Goal: Task Accomplishment & Management: Complete application form

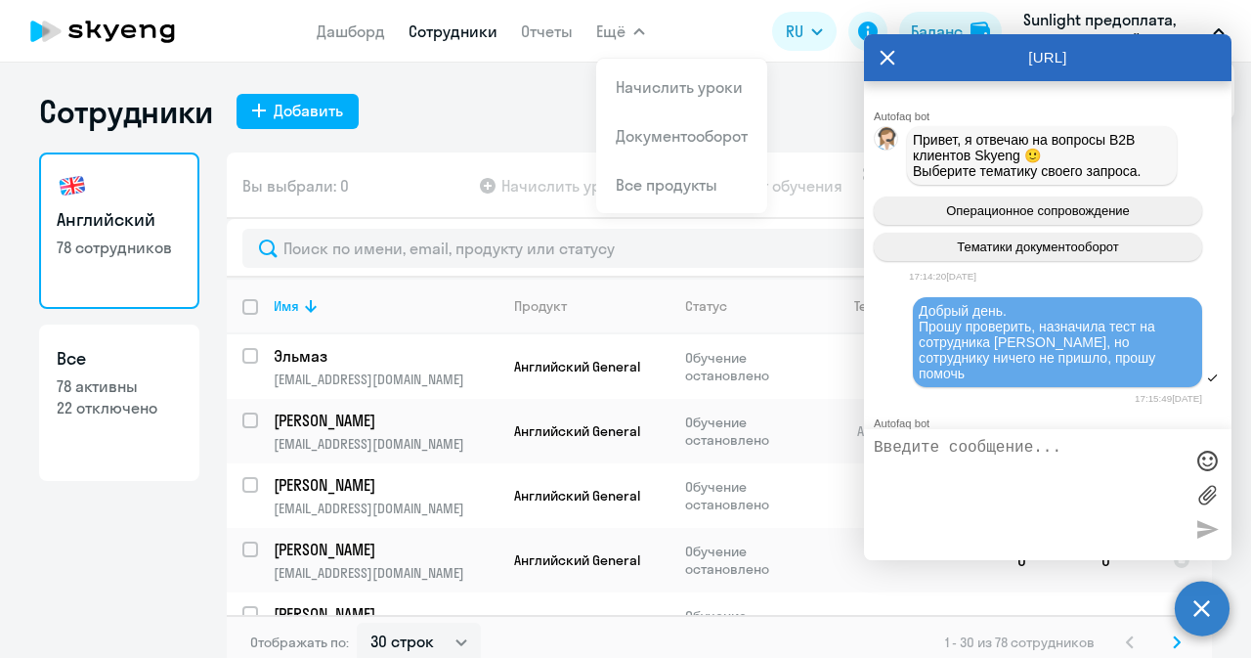
select select "30"
drag, startPoint x: 0, startPoint y: 0, endPoint x: 882, endPoint y: 49, distance: 883.2
click at [882, 48] on icon at bounding box center [888, 57] width 16 height 47
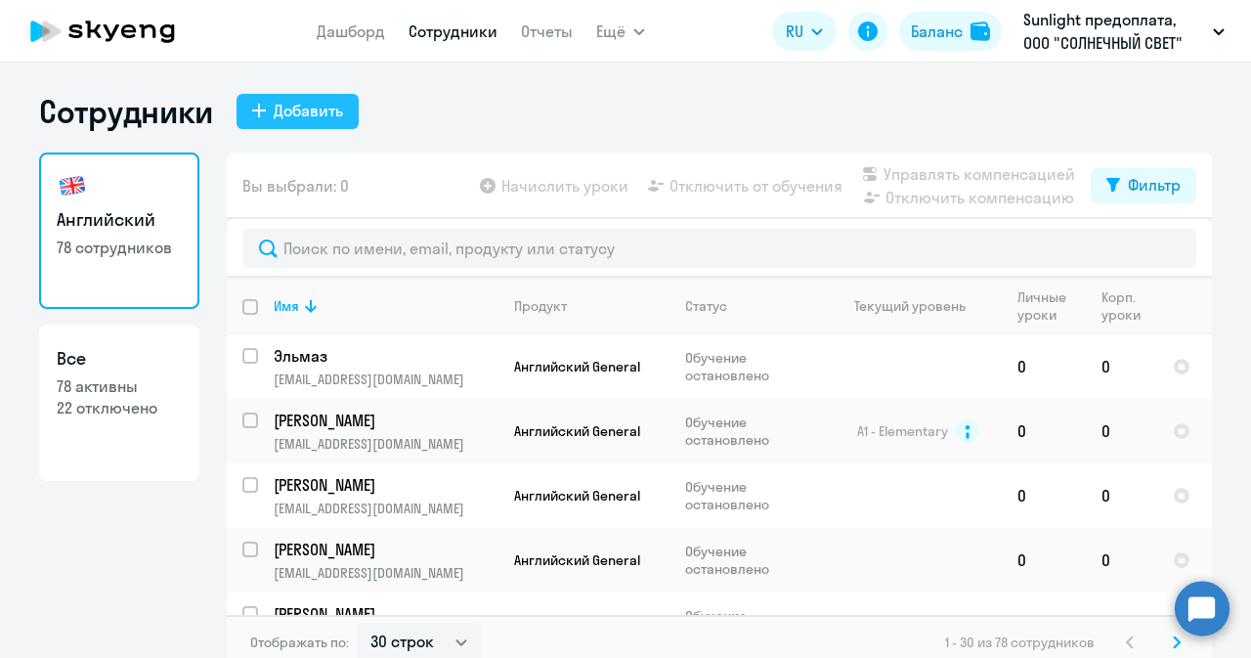
click at [320, 112] on div "Добавить" at bounding box center [308, 110] width 69 height 23
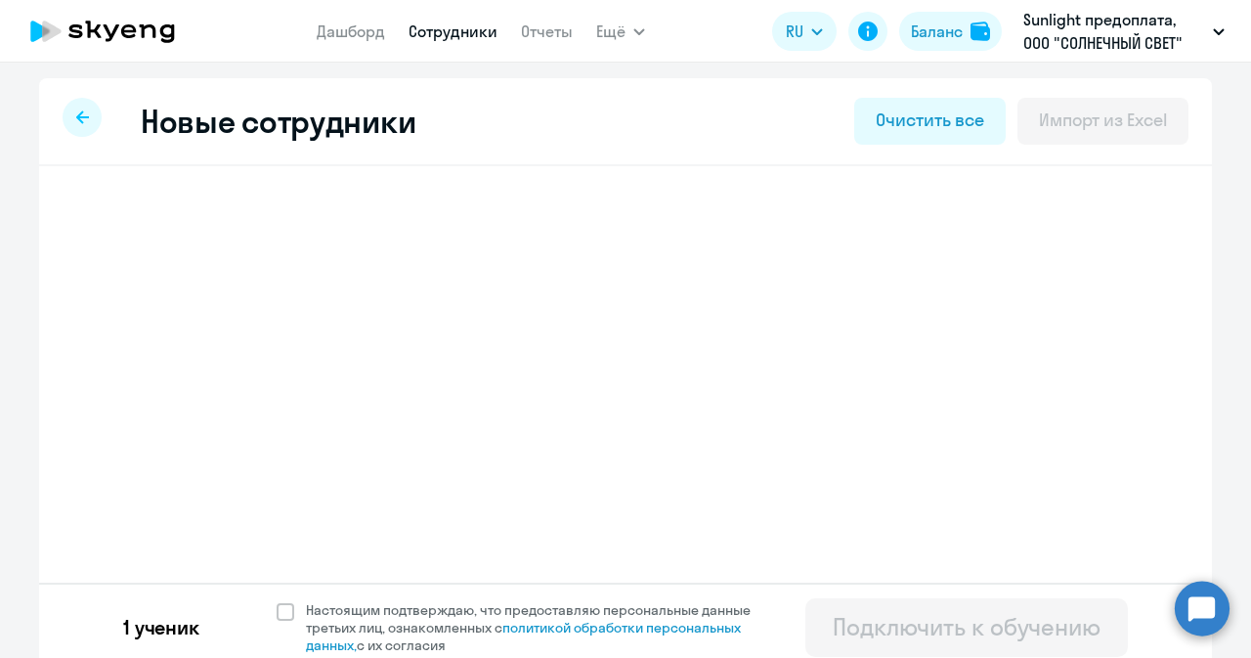
select select "english_adult_not_native_speaker"
select select "3"
click at [212, 293] on span "Добавить ученика" at bounding box center [227, 304] width 135 height 22
select select "english_adult_not_native_speaker"
select select "3"
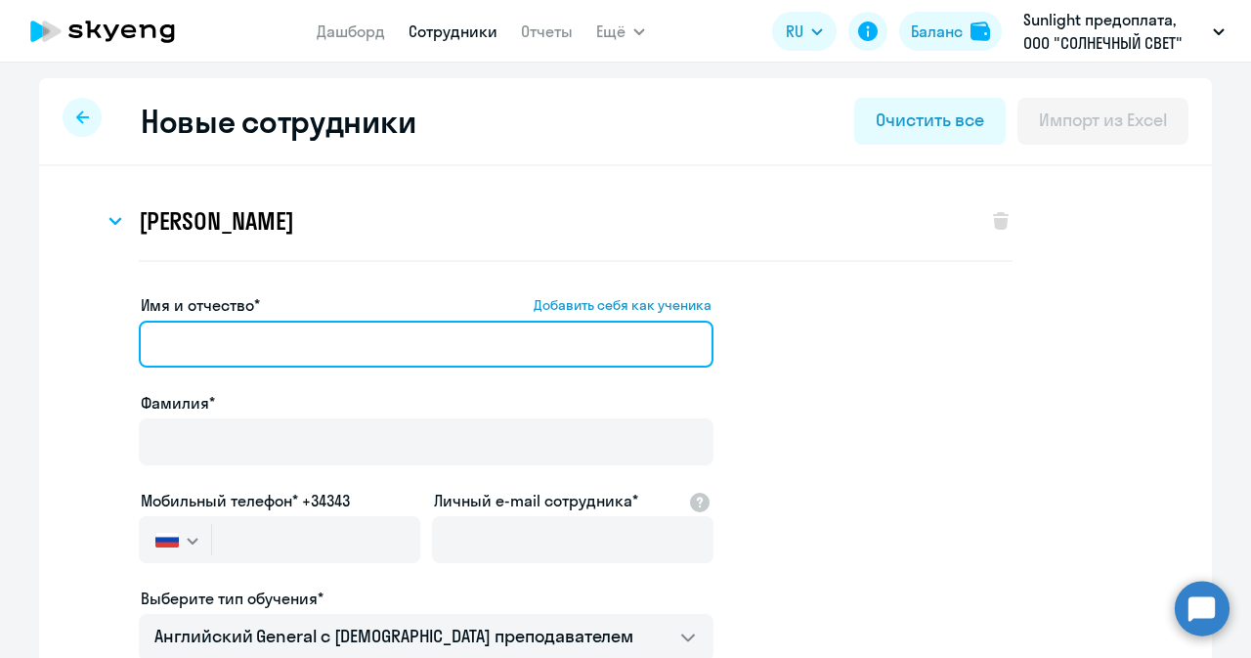
click at [316, 341] on input "Имя и отчество* Добавить себя как ученика" at bounding box center [426, 344] width 575 height 47
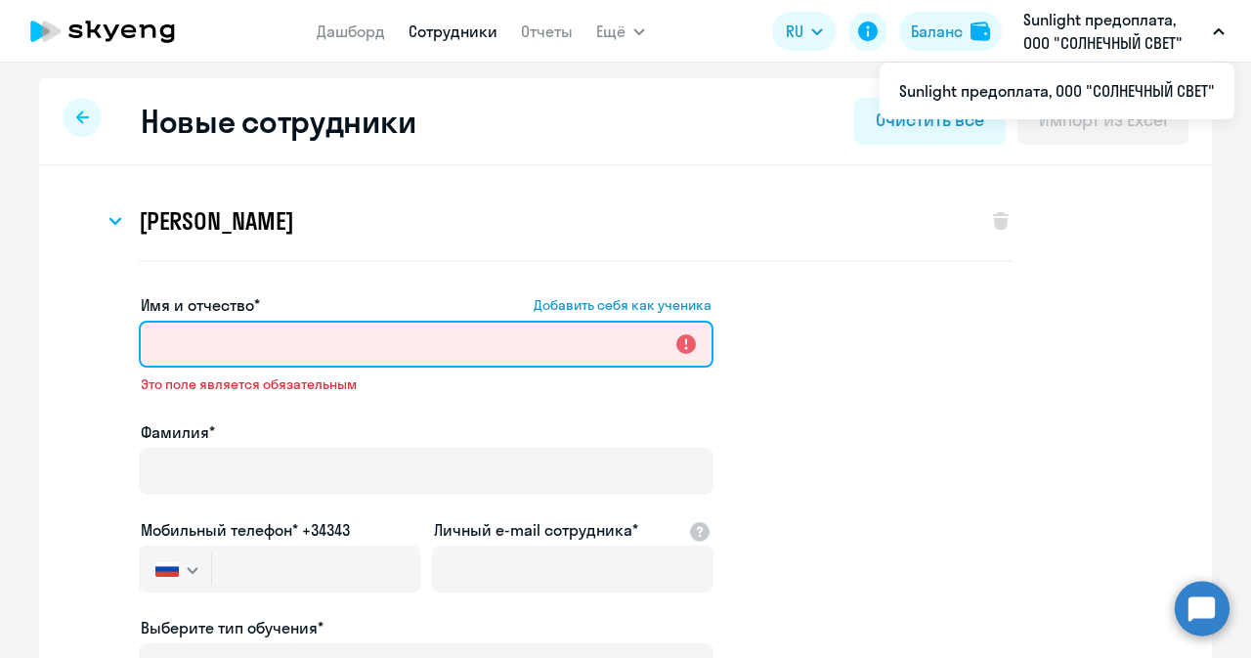
drag, startPoint x: 206, startPoint y: 338, endPoint x: 197, endPoint y: 374, distance: 37.5
click at [206, 338] on input "Имя и отчество* Добавить себя как ученика" at bounding box center [426, 344] width 575 height 47
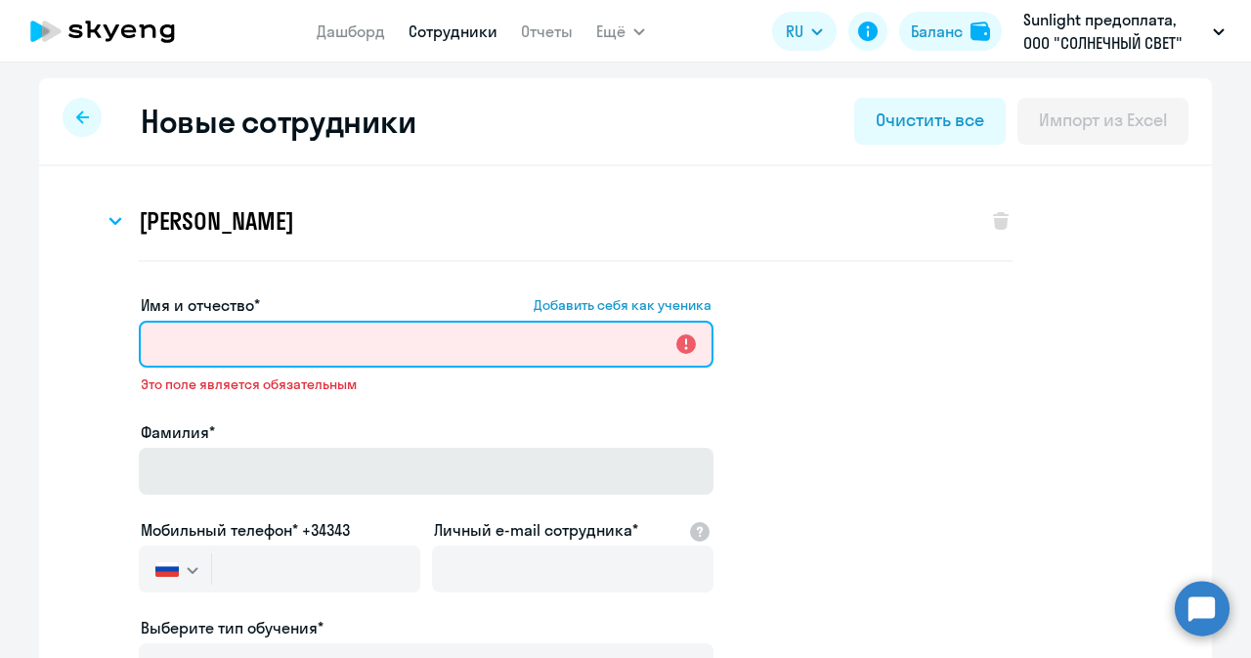
paste input "[PERSON_NAME]"
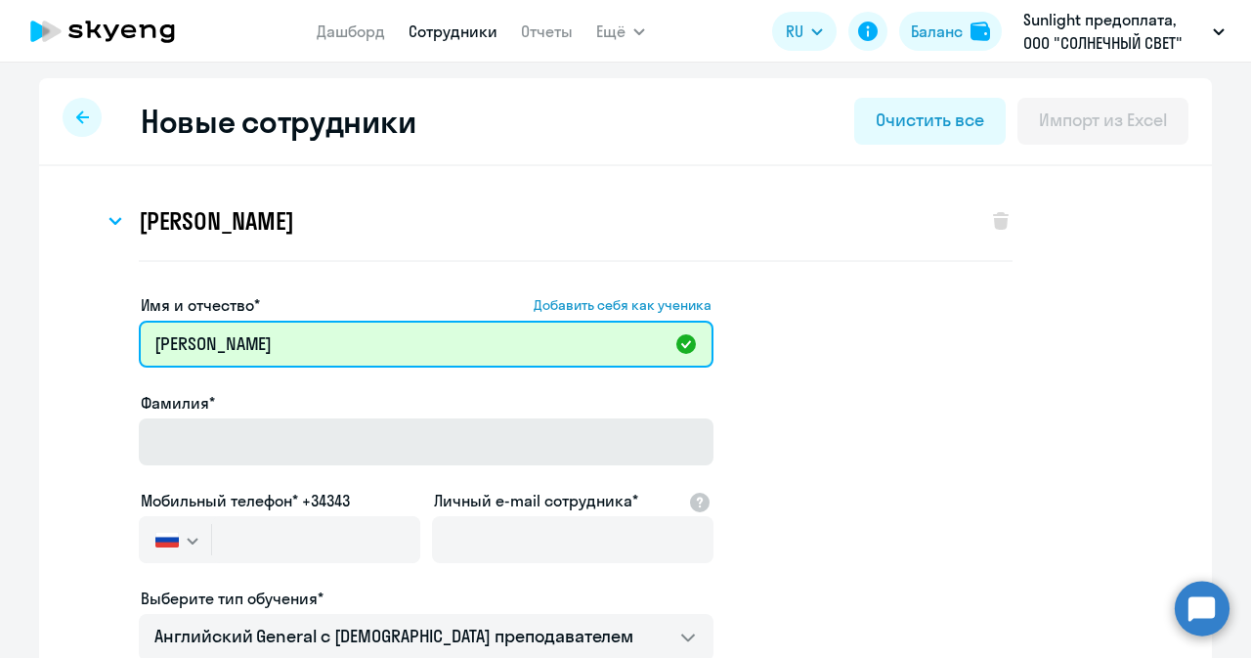
type input "[PERSON_NAME]"
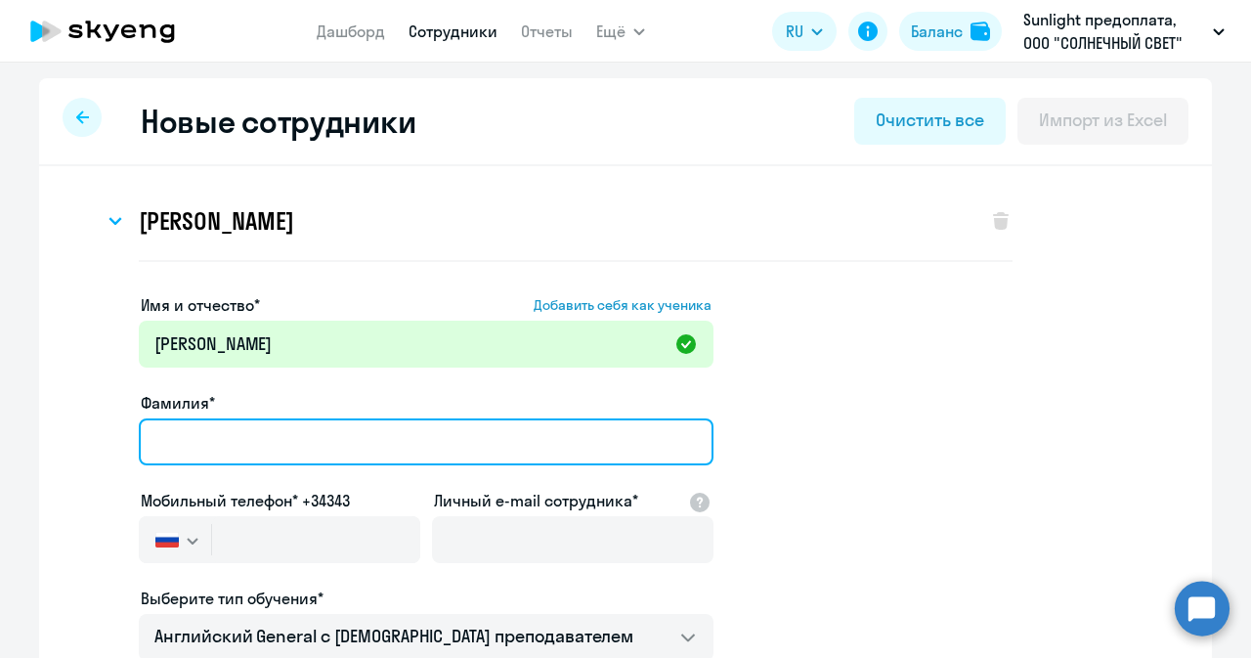
click at [229, 449] on input "Фамилия*" at bounding box center [426, 441] width 575 height 47
type input "[PERSON_NAME]"
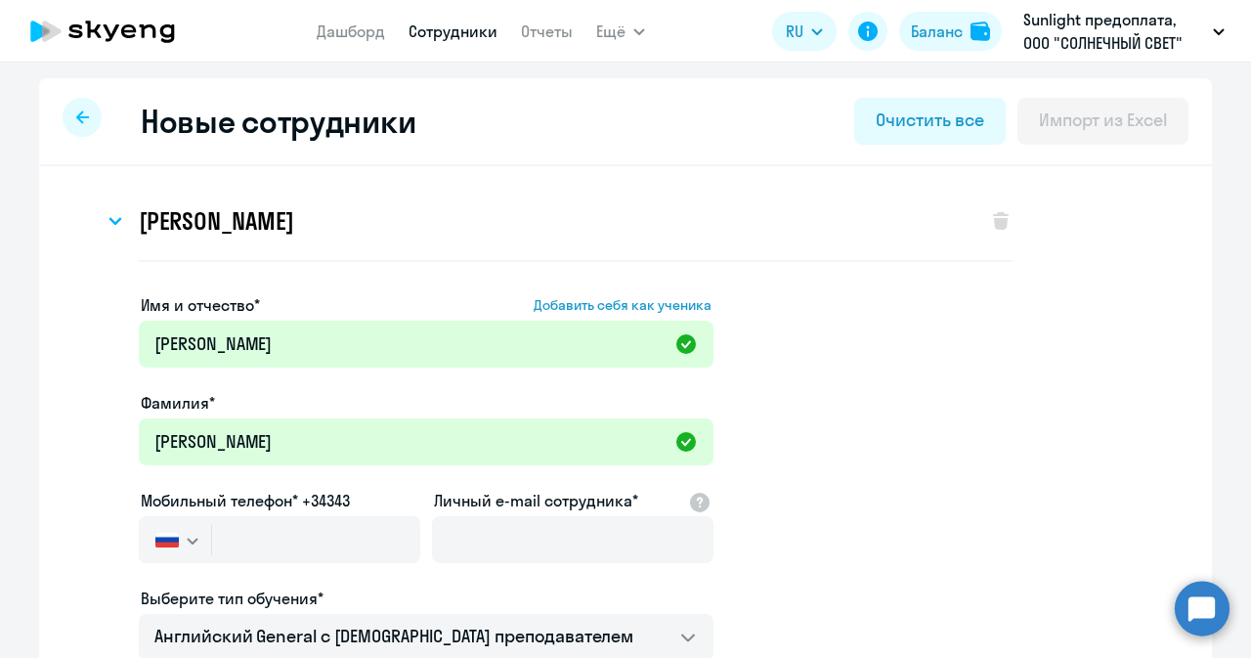
click at [1157, 182] on div "[PERSON_NAME] Имя и отчество* Добавить себя как ученика [PERSON_NAME]* [PERSON_…" at bounding box center [625, 226] width 1111 height 88
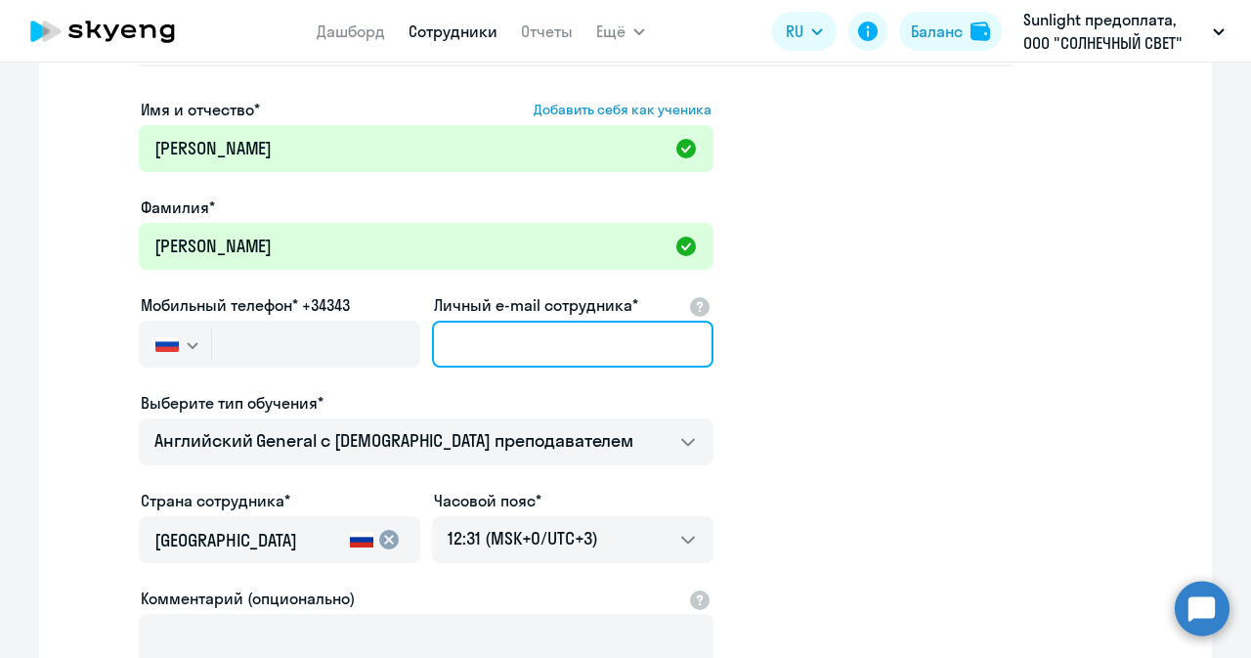
click at [504, 348] on input "Личный e-mail сотрудника*" at bounding box center [573, 344] width 282 height 47
paste input "[EMAIL_ADDRESS][DOMAIN_NAME]"
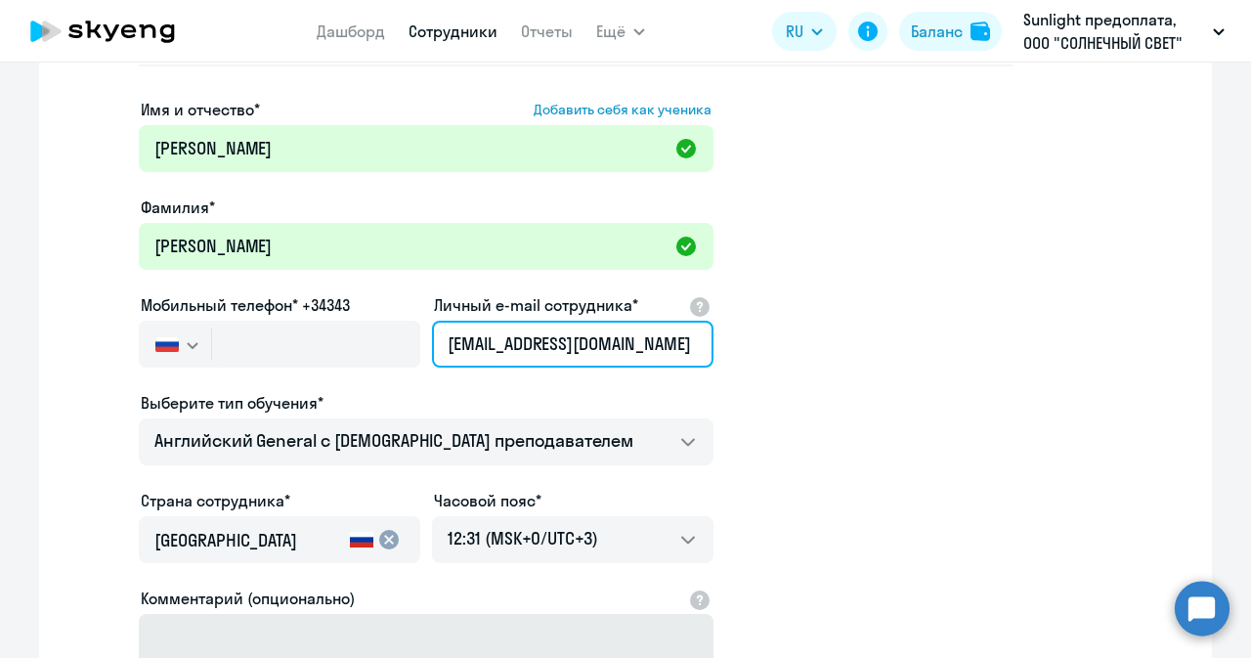
type input "[EMAIL_ADDRESS][DOMAIN_NAME]"
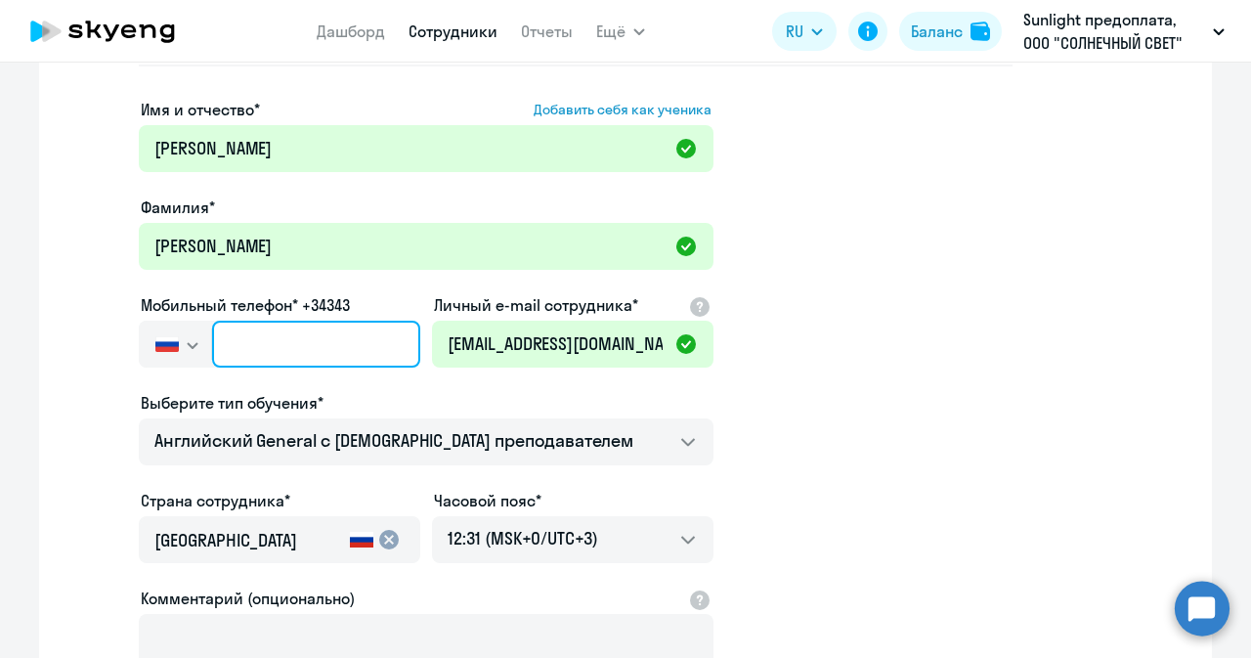
click at [274, 345] on input "text" at bounding box center [316, 344] width 208 height 47
paste input "[PHONE_NUMBER]"
type input "[PHONE_NUMBER]"
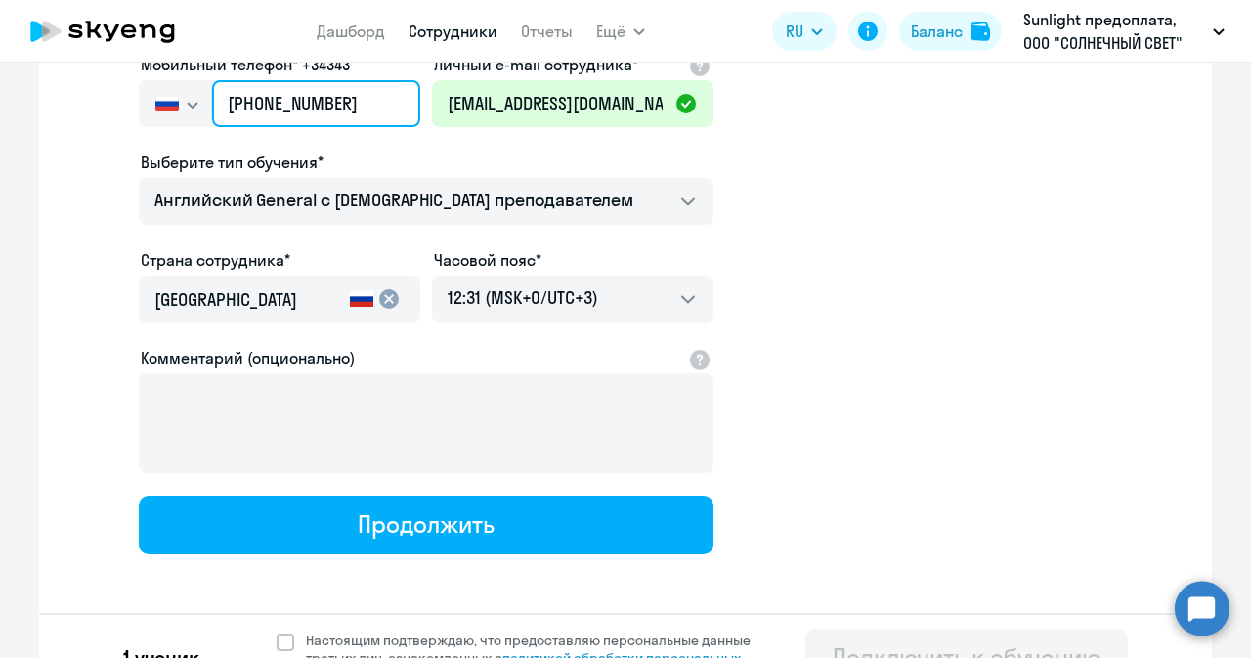
scroll to position [477, 0]
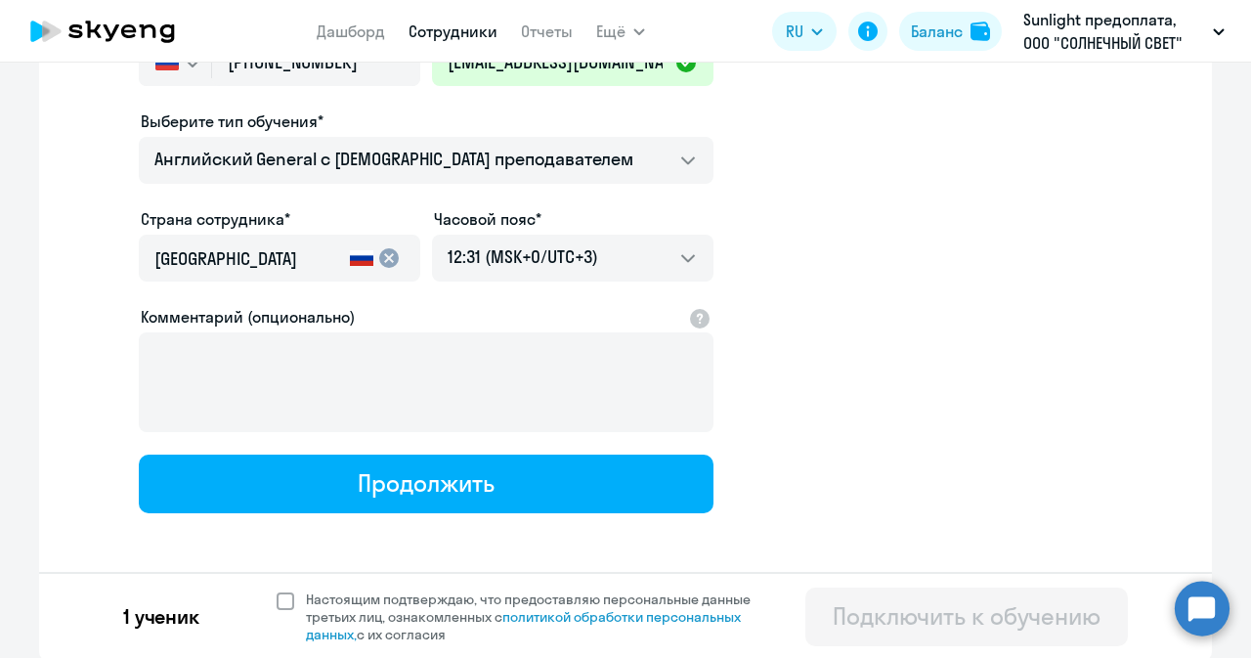
click at [282, 599] on span at bounding box center [286, 601] width 18 height 18
click at [277, 591] on input "Настоящим подтверждаю, что предоставляю персональные данные третьих лиц, ознако…" at bounding box center [276, 590] width 1 height 1
checkbox input "true"
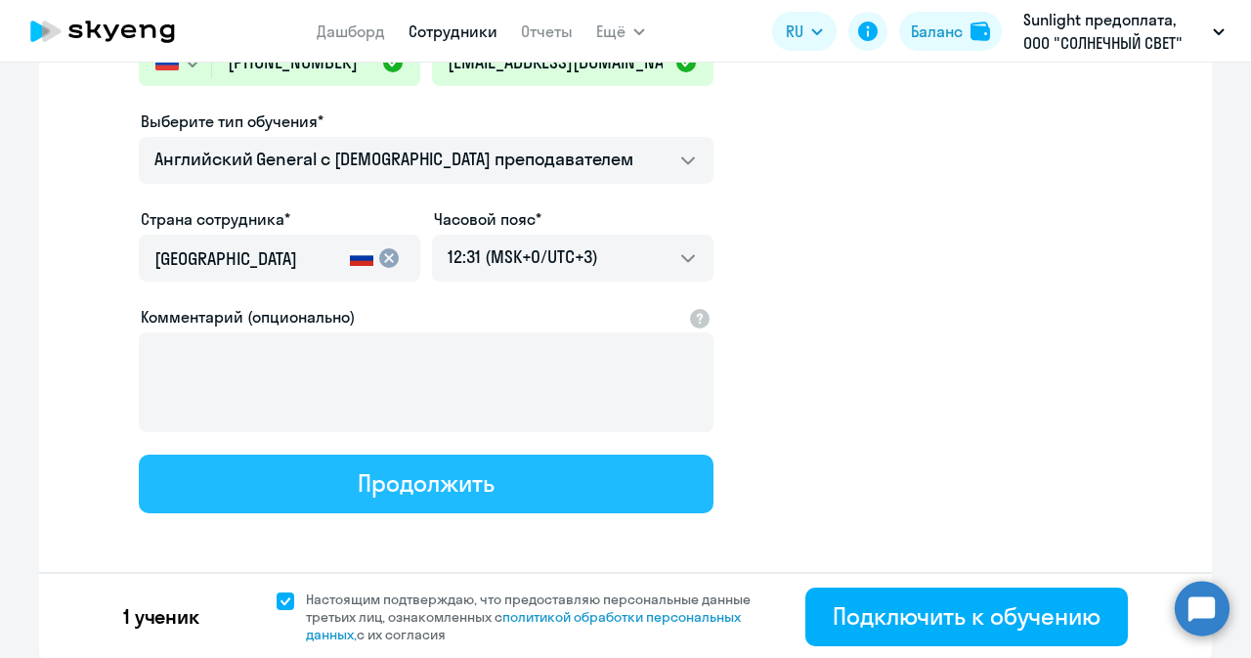
click at [412, 494] on div "Продолжить" at bounding box center [426, 482] width 136 height 31
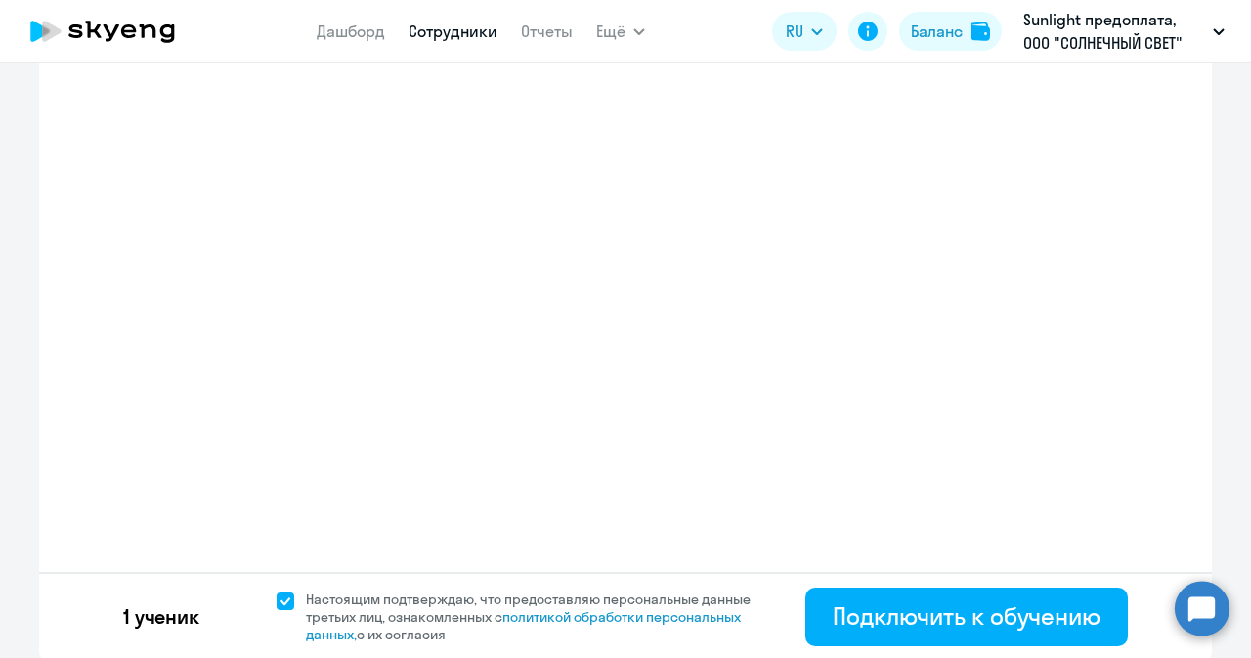
select select "english_adult_not_native_speaker"
select select "3"
select select "english_adult_not_native_speaker"
select select "3"
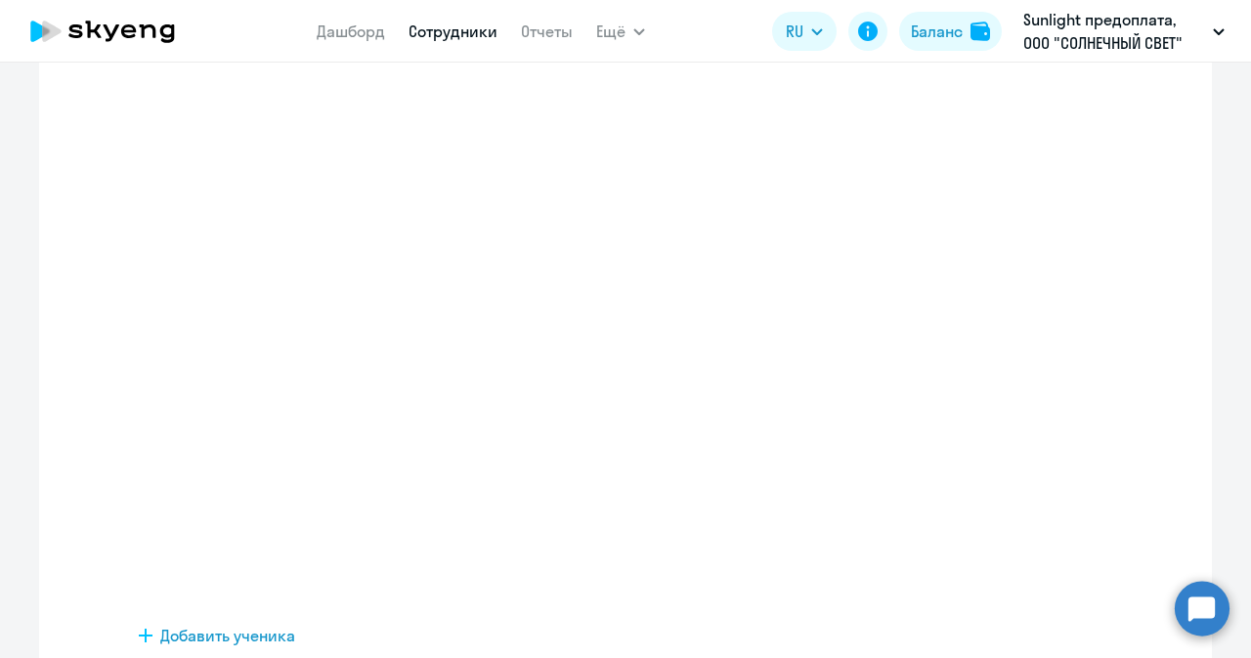
scroll to position [0, 0]
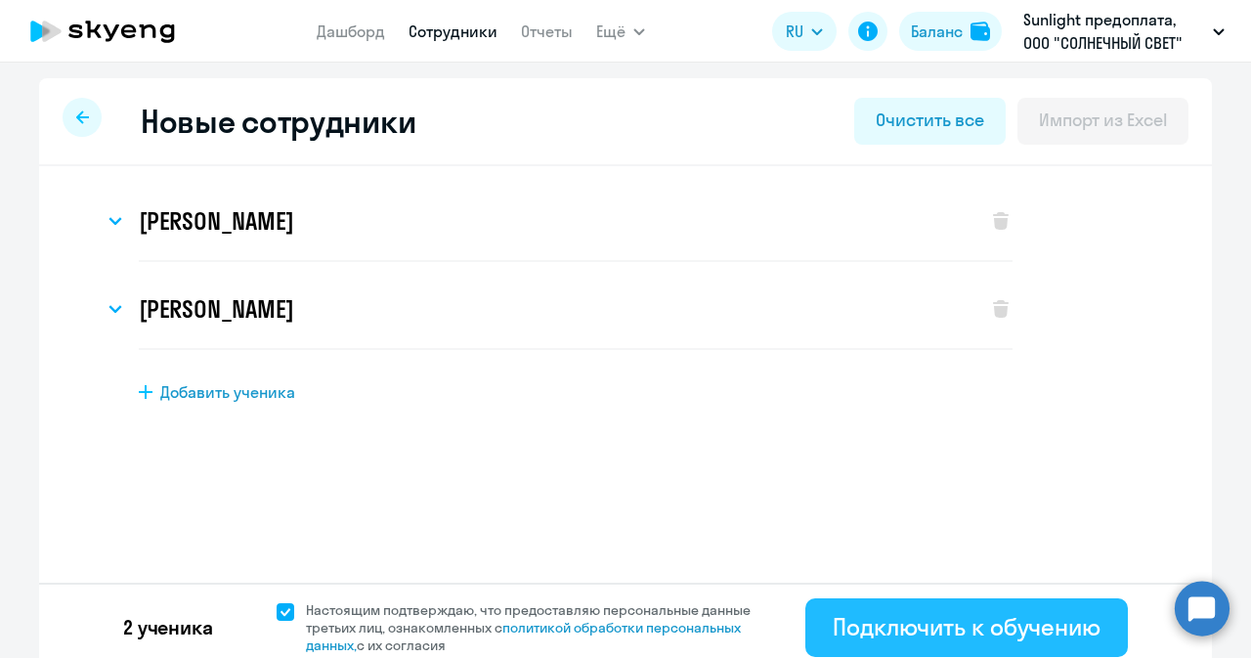
click at [835, 625] on div "Подключить к обучению" at bounding box center [967, 626] width 268 height 31
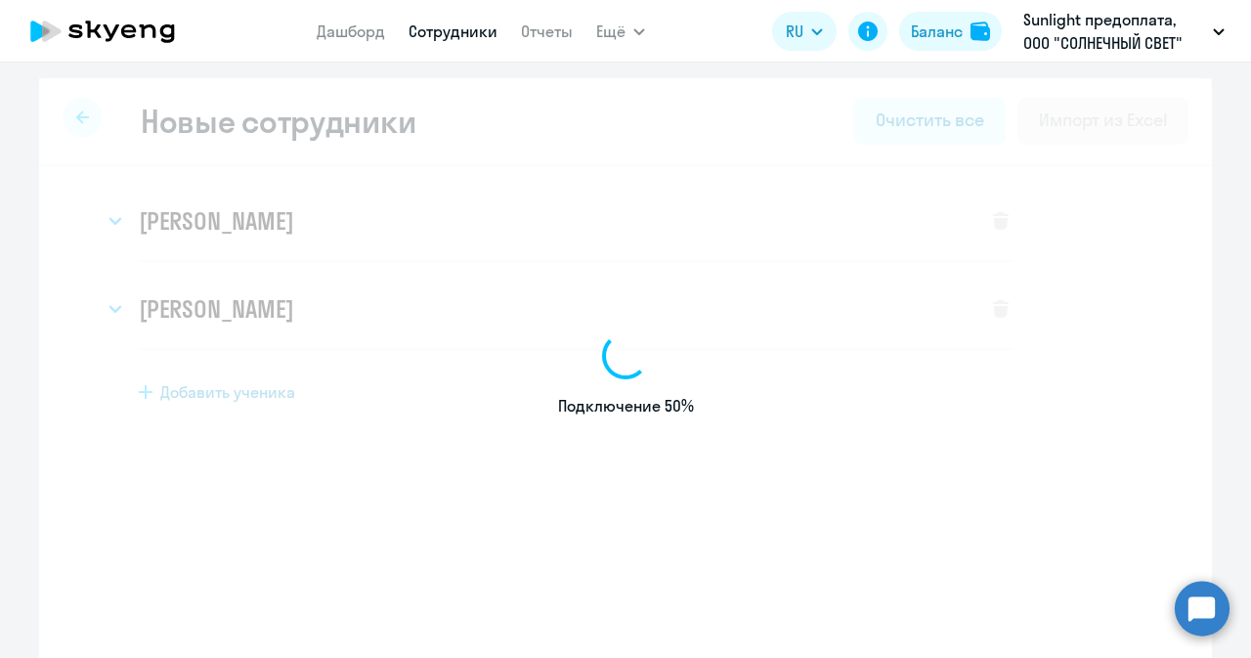
select select "english_adult_not_native_speaker"
select select "3"
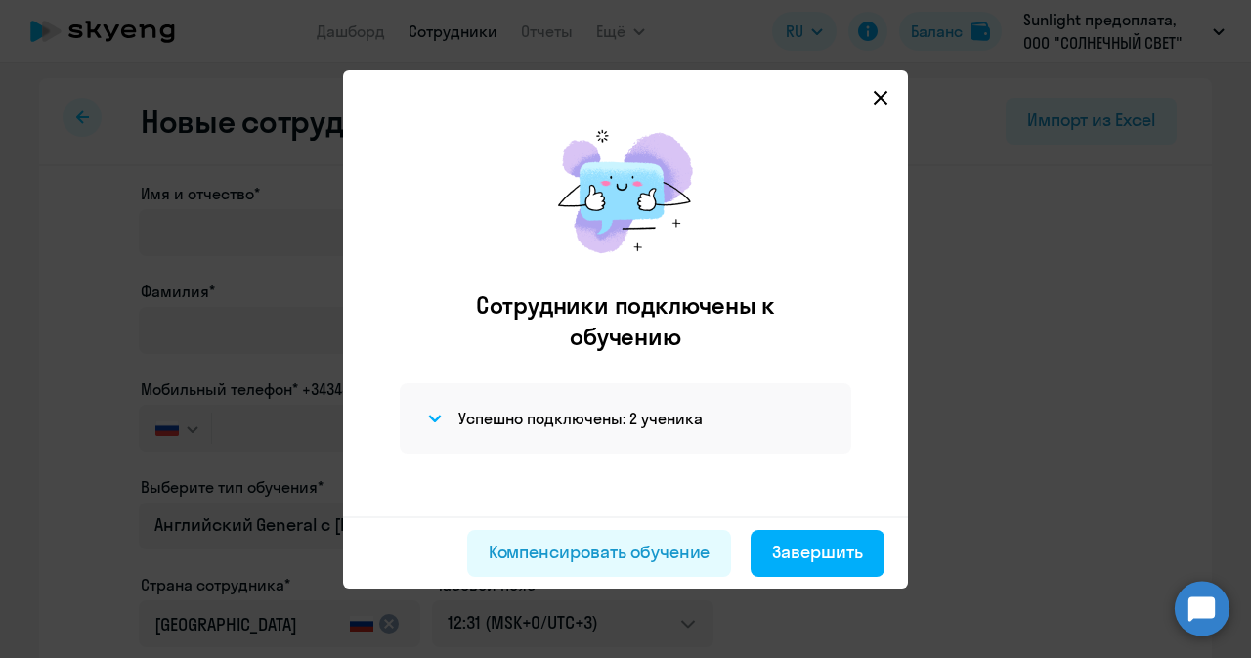
click at [882, 93] on icon at bounding box center [881, 98] width 16 height 16
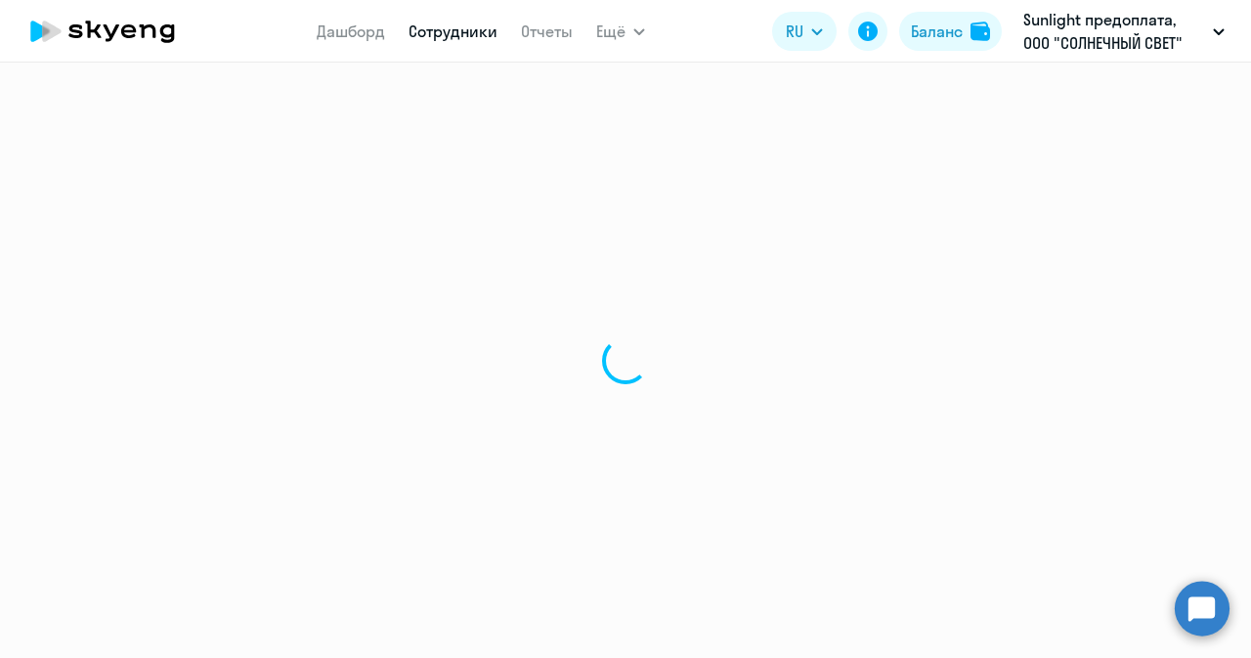
select select "30"
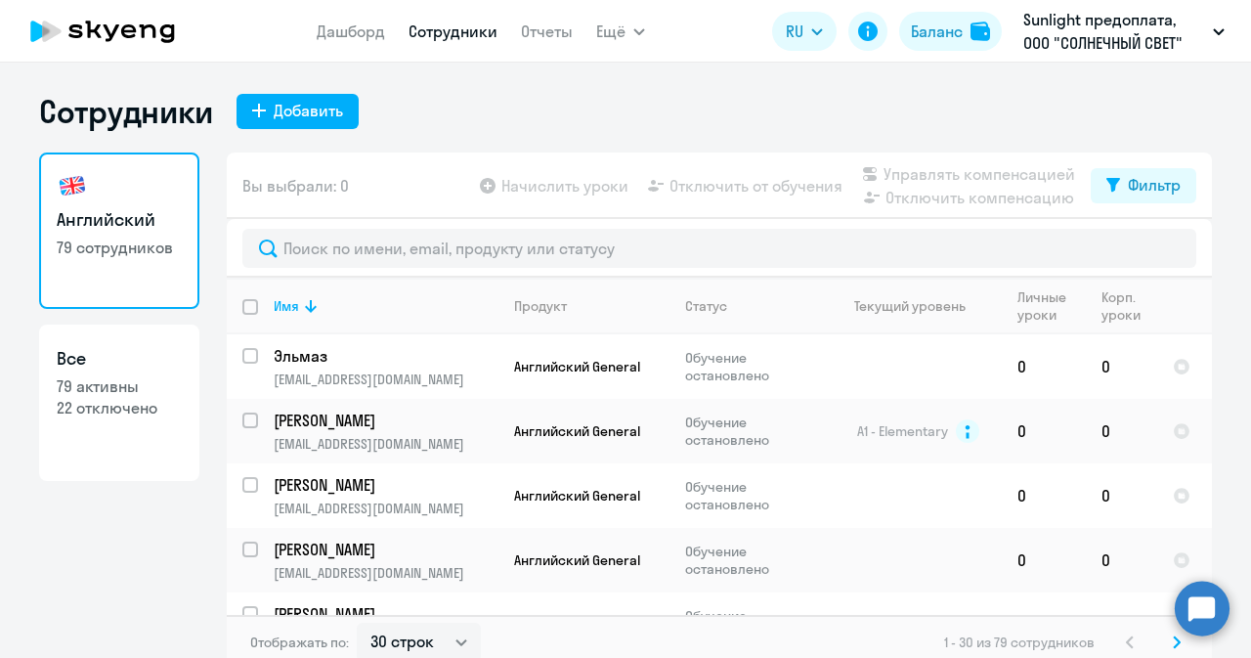
click at [1217, 589] on circle at bounding box center [1202, 608] width 55 height 55
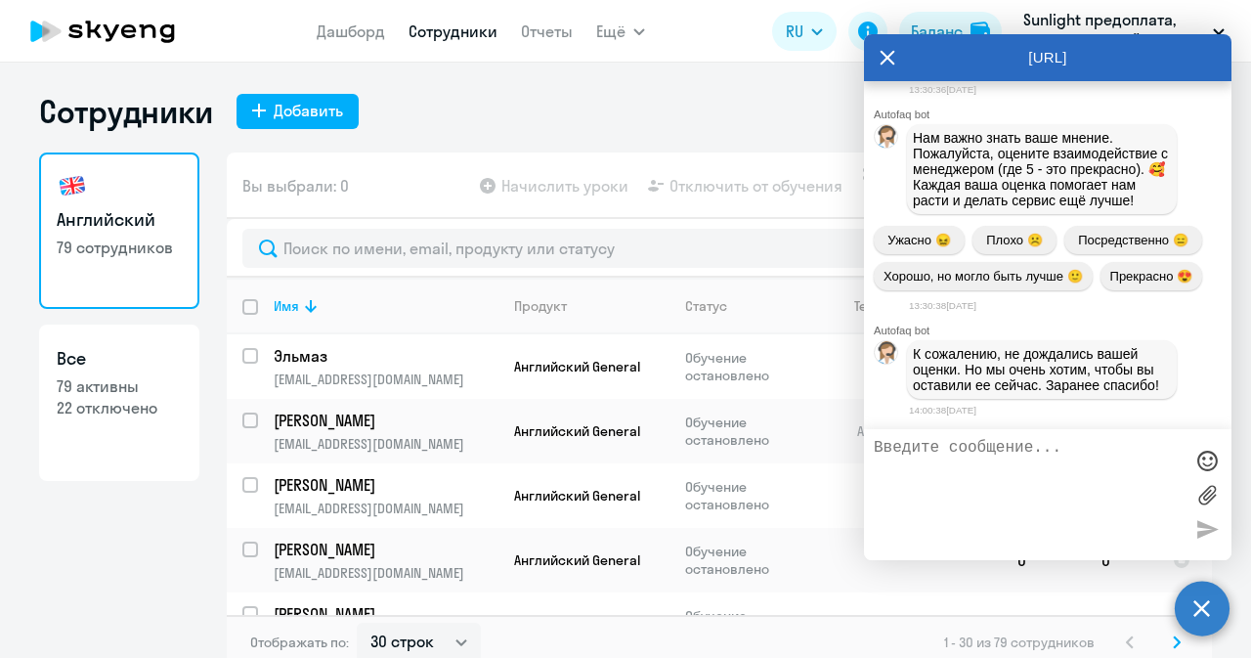
scroll to position [10764, 0]
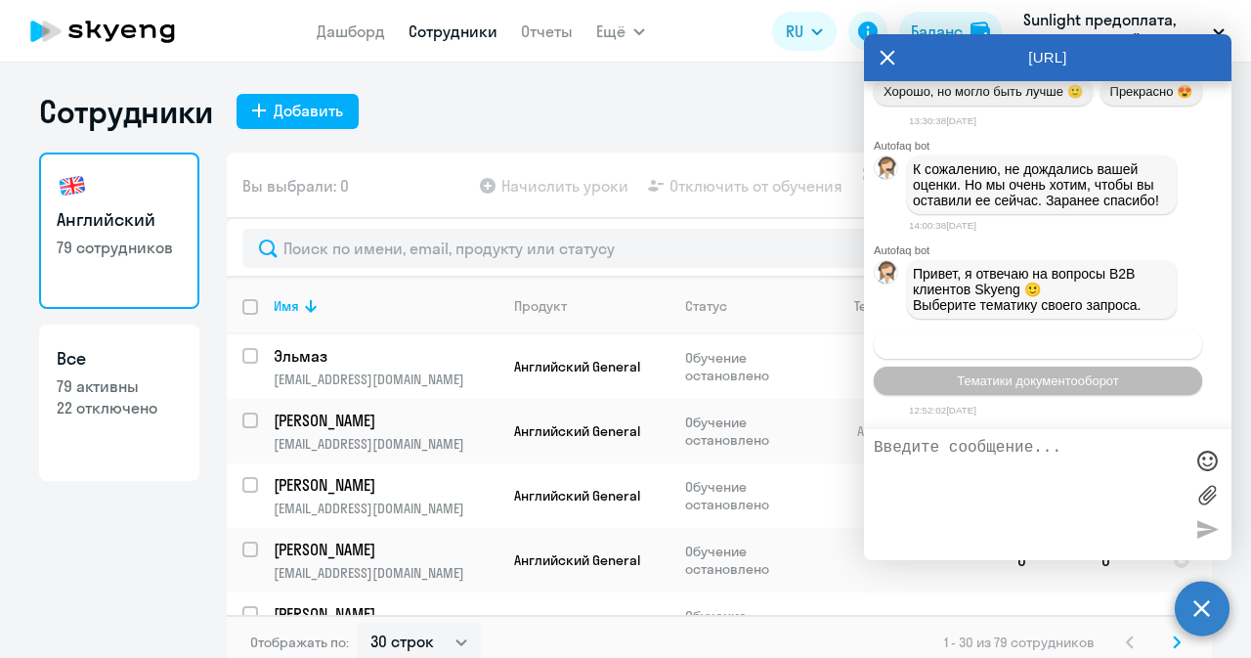
click at [1119, 337] on span "Операционное сопровождение" at bounding box center [1038, 344] width 184 height 15
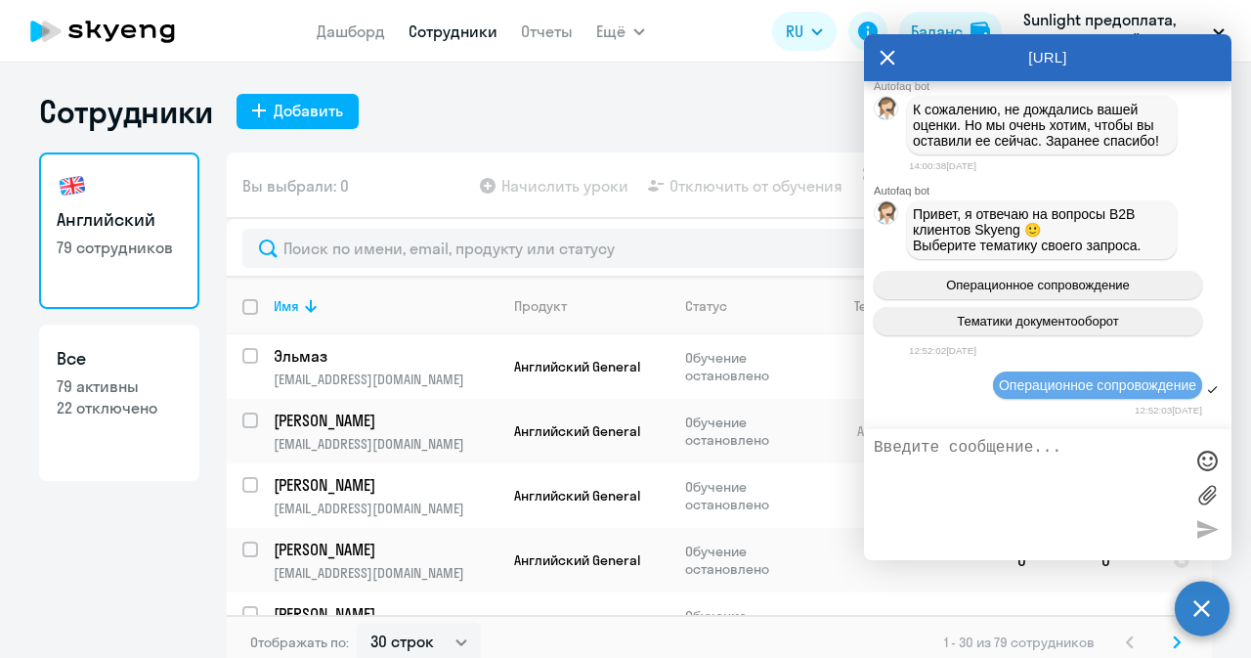
scroll to position [10980, 0]
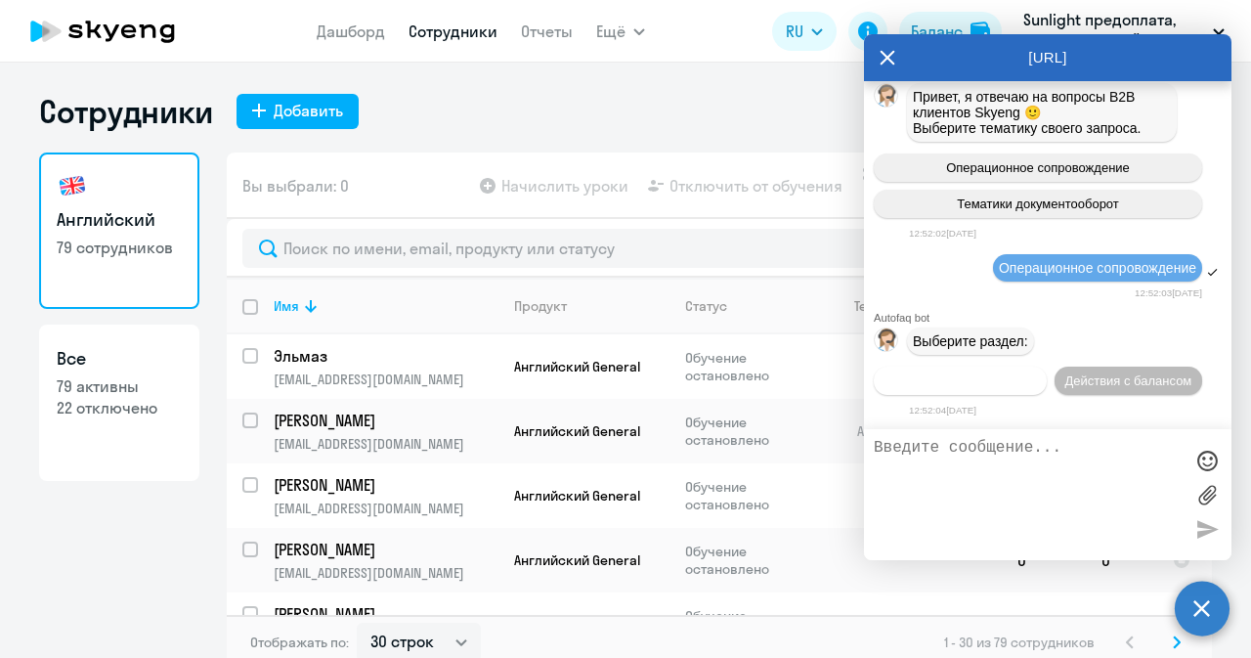
click at [1047, 367] on button "Действия по сотрудникам" at bounding box center [960, 381] width 173 height 28
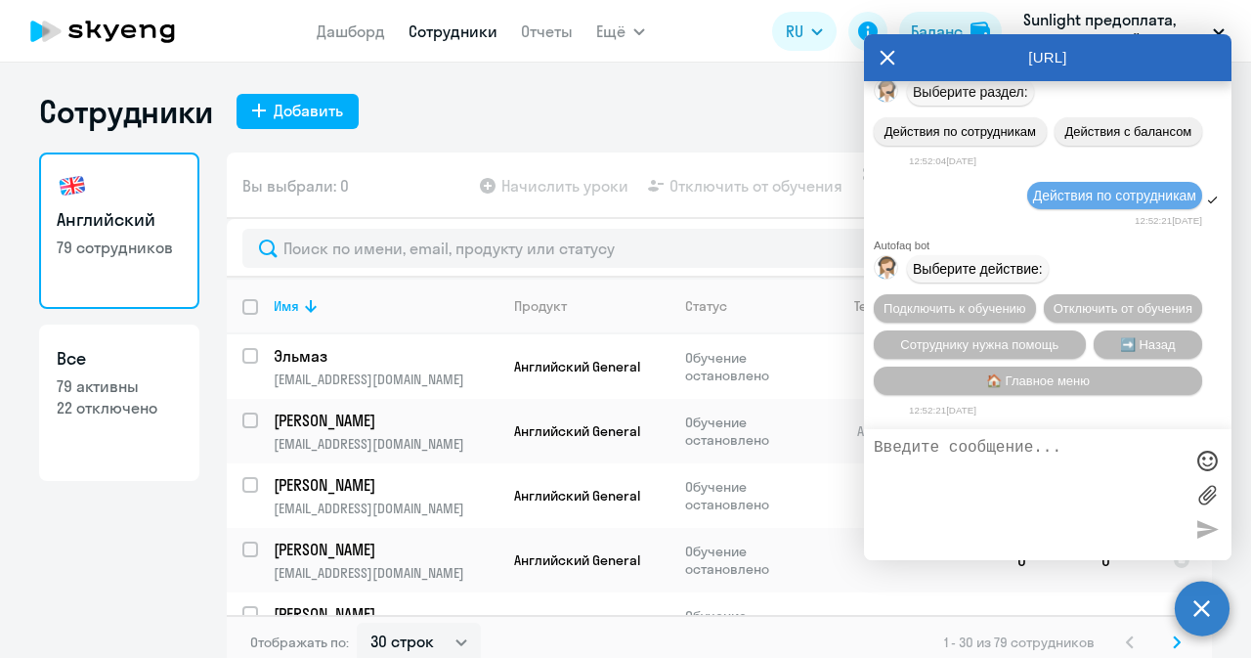
scroll to position [11273, 0]
click at [1027, 301] on span "Подключить к обучению" at bounding box center [955, 308] width 143 height 15
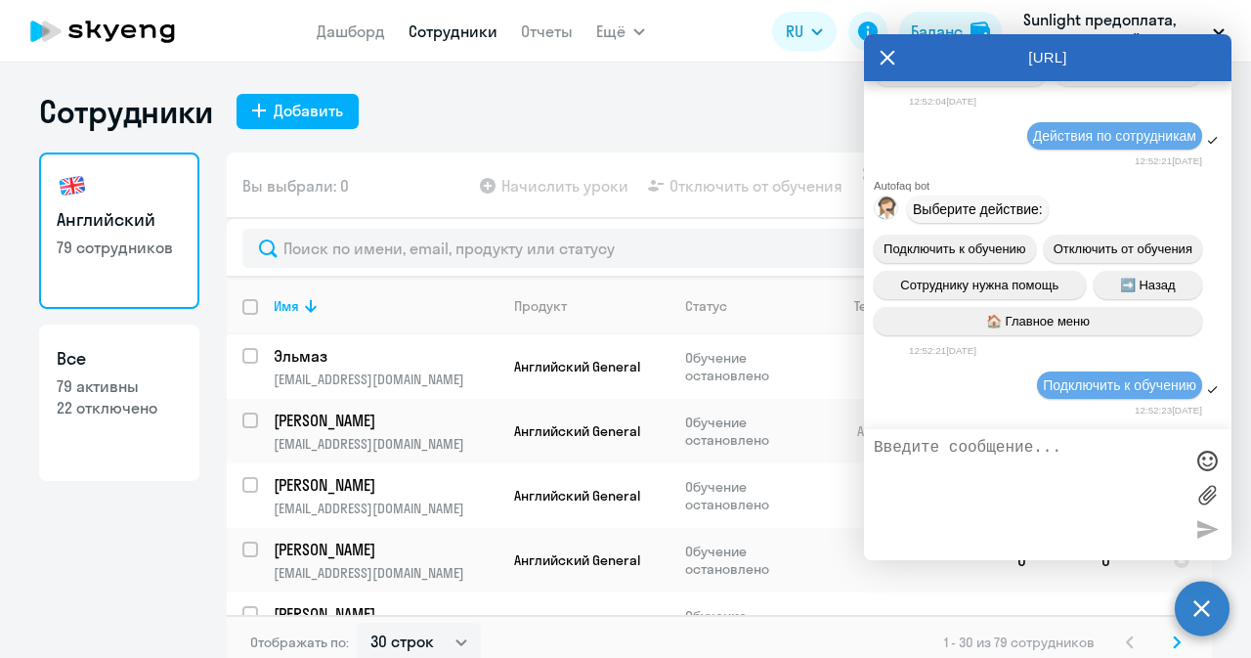
scroll to position [11528, 0]
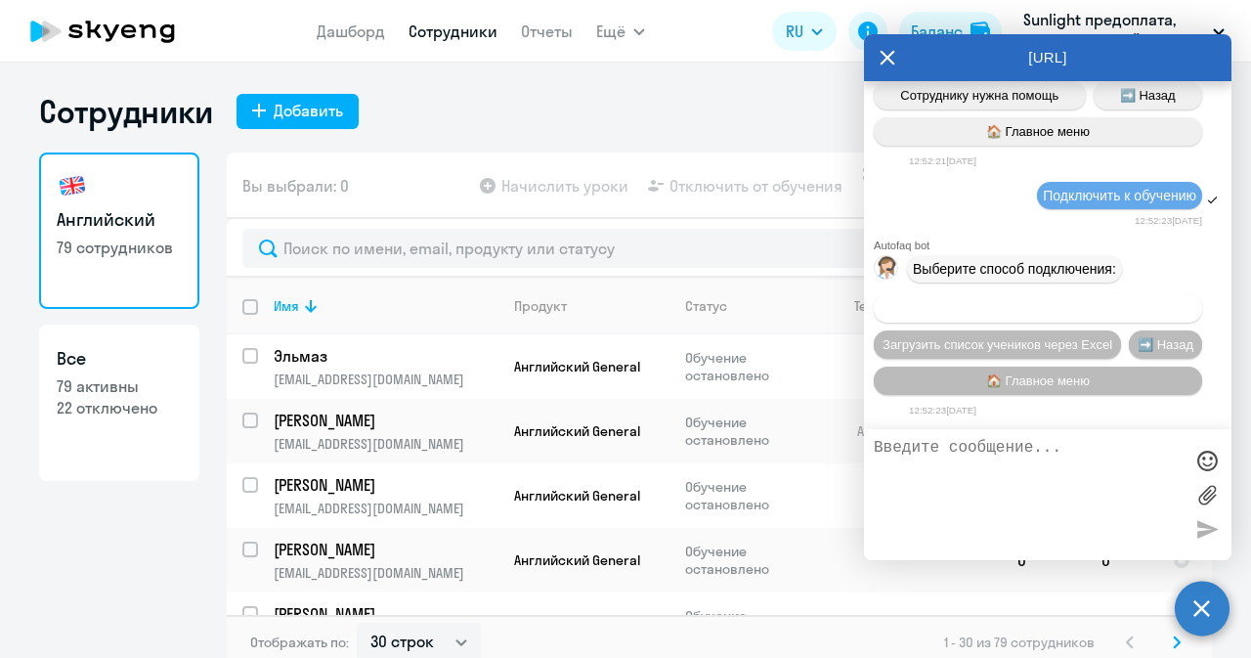
click at [1064, 305] on span "Добавить учеников вручную" at bounding box center [1038, 308] width 166 height 15
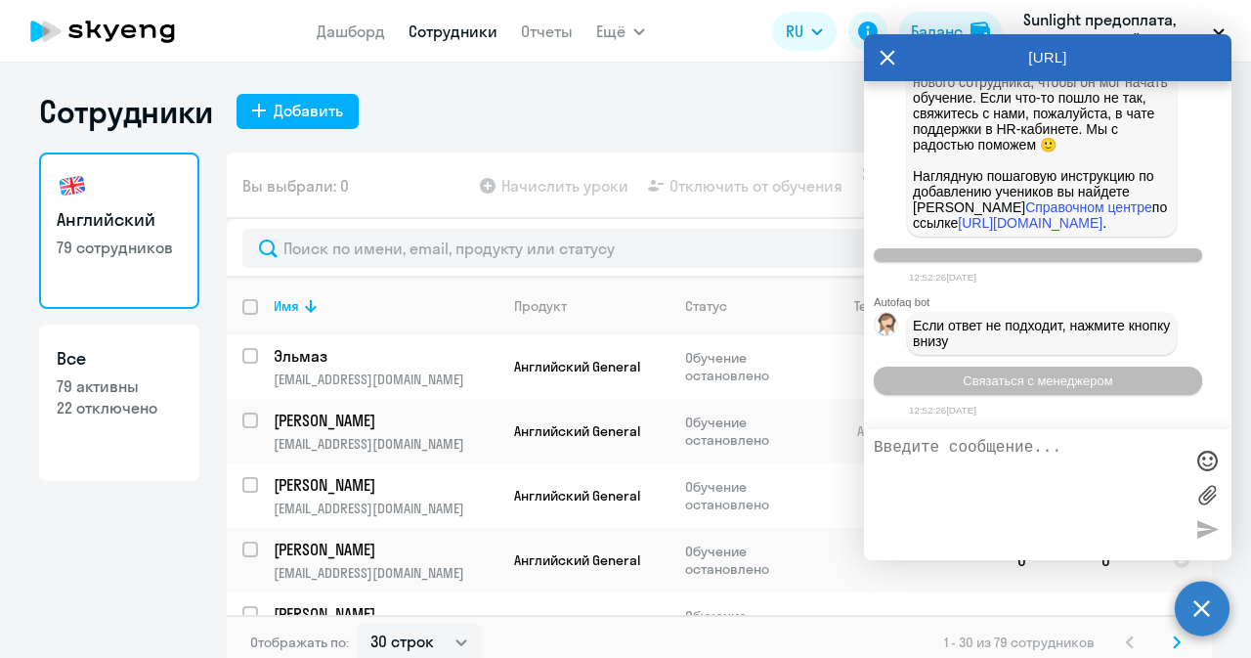
scroll to position [12499, 0]
drag, startPoint x: 983, startPoint y: 472, endPoint x: 980, endPoint y: 462, distance: 10.2
click at [984, 468] on textarea at bounding box center [1028, 494] width 309 height 111
paste textarea "[PERSON_NAME]"
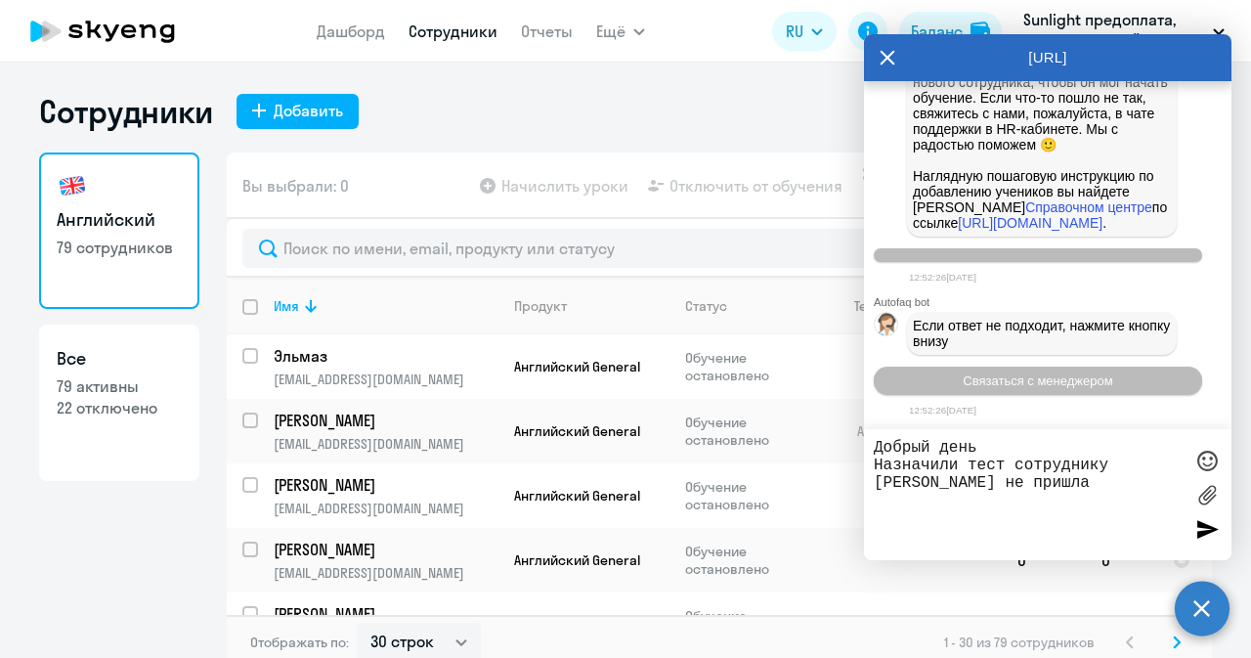
type textarea "Добрый день Назначили тест сотруднику [PERSON_NAME] не пришла"
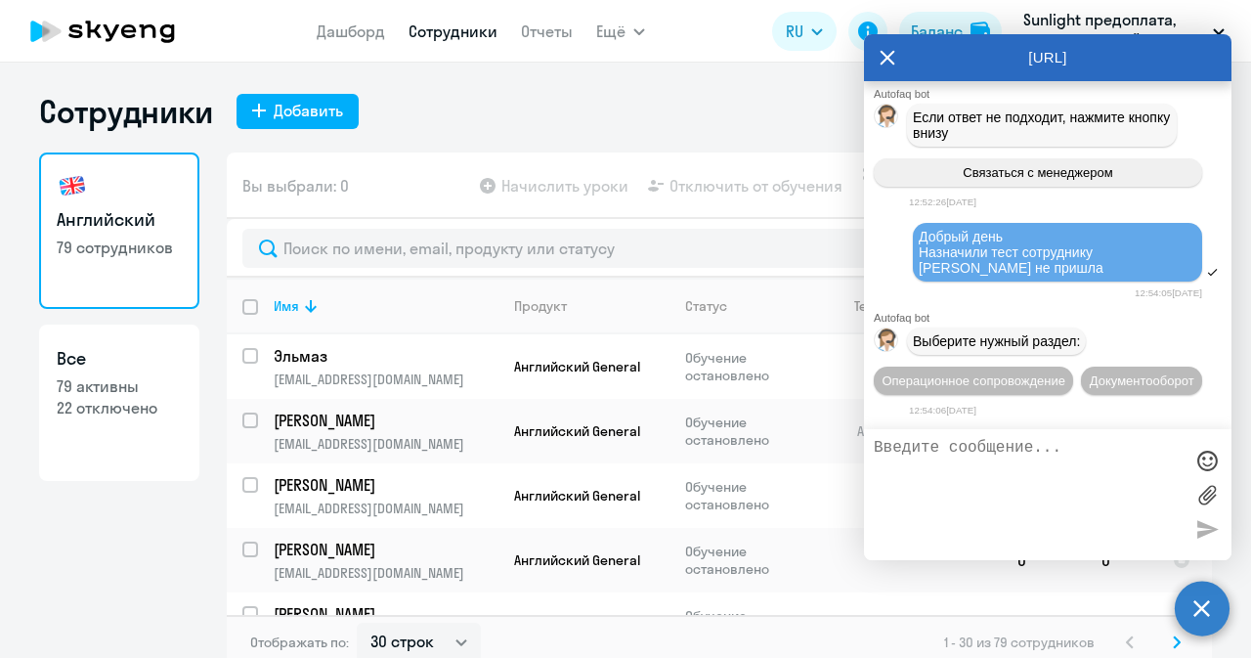
scroll to position [12762, 0]
click at [1066, 373] on span "Операционное сопровождение" at bounding box center [974, 380] width 184 height 15
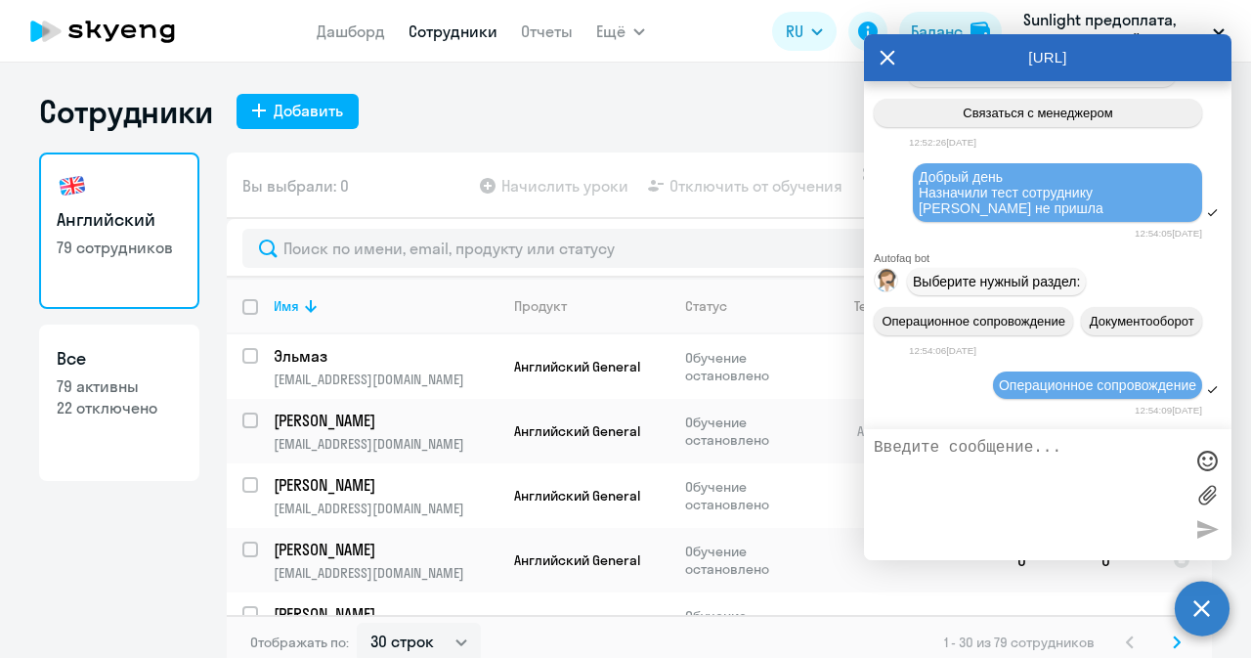
scroll to position [12978, 0]
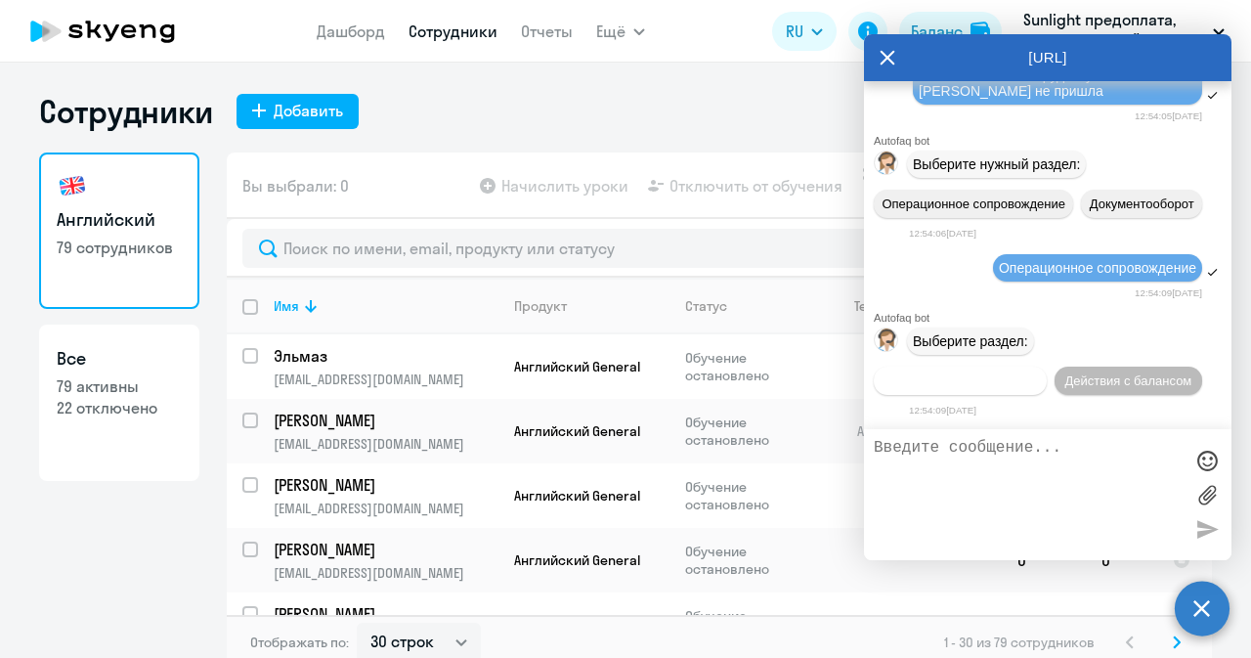
click at [1047, 367] on button "Действия по сотрудникам" at bounding box center [960, 381] width 173 height 28
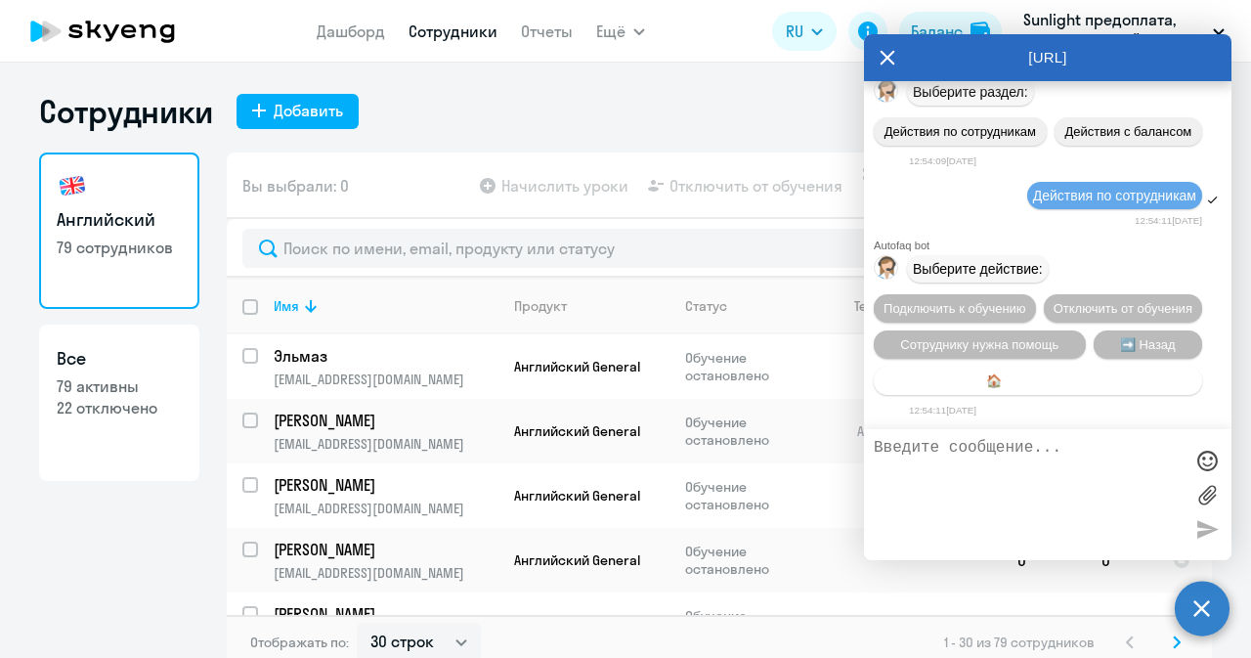
scroll to position [13271, 0]
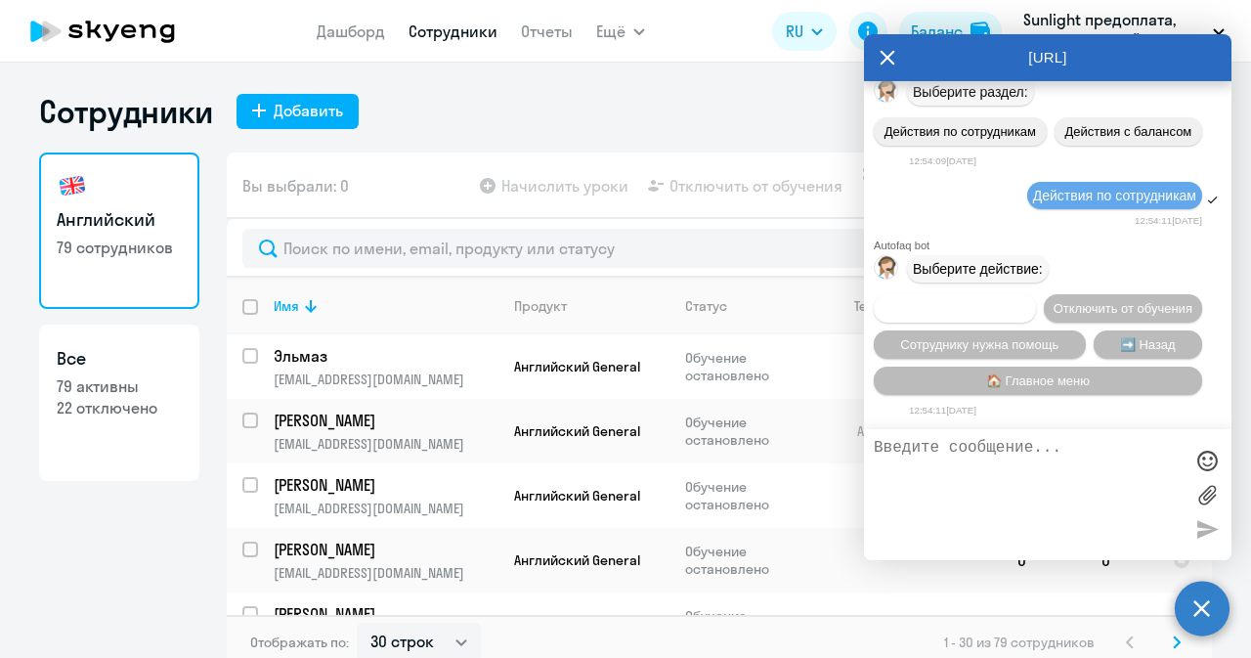
click at [1027, 301] on span "Подключить к обучению" at bounding box center [955, 308] width 143 height 15
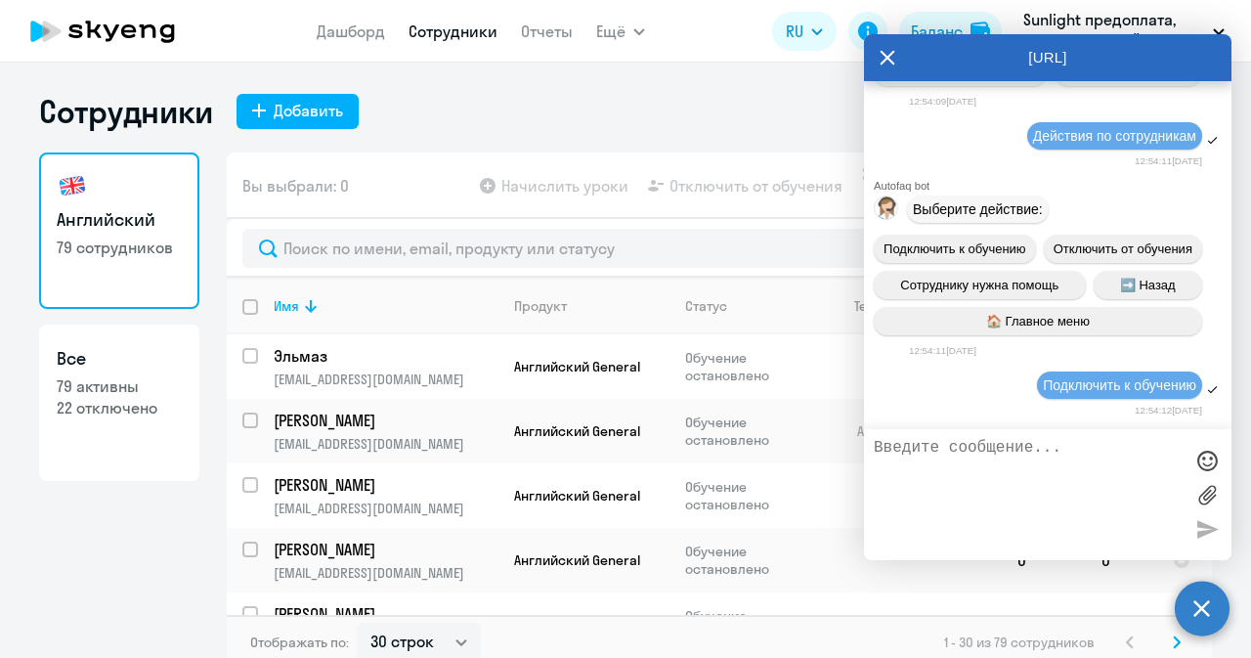
scroll to position [13526, 0]
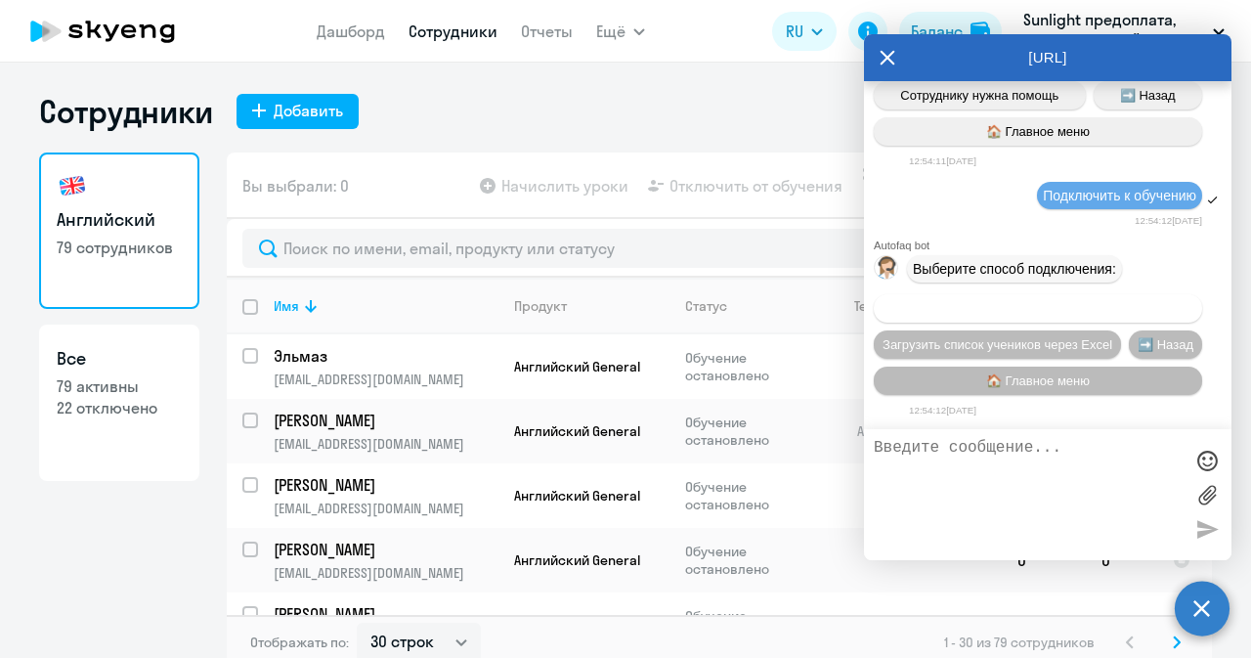
click at [1101, 312] on span "Добавить учеников вручную" at bounding box center [1038, 308] width 166 height 15
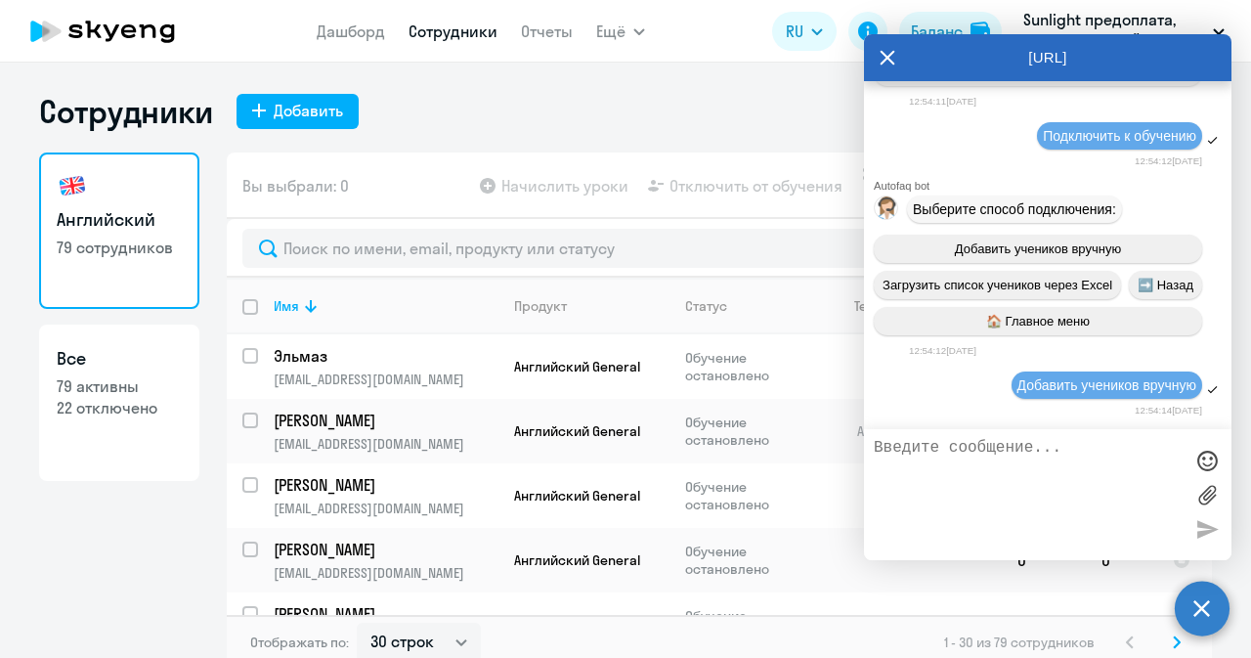
scroll to position [14496, 0]
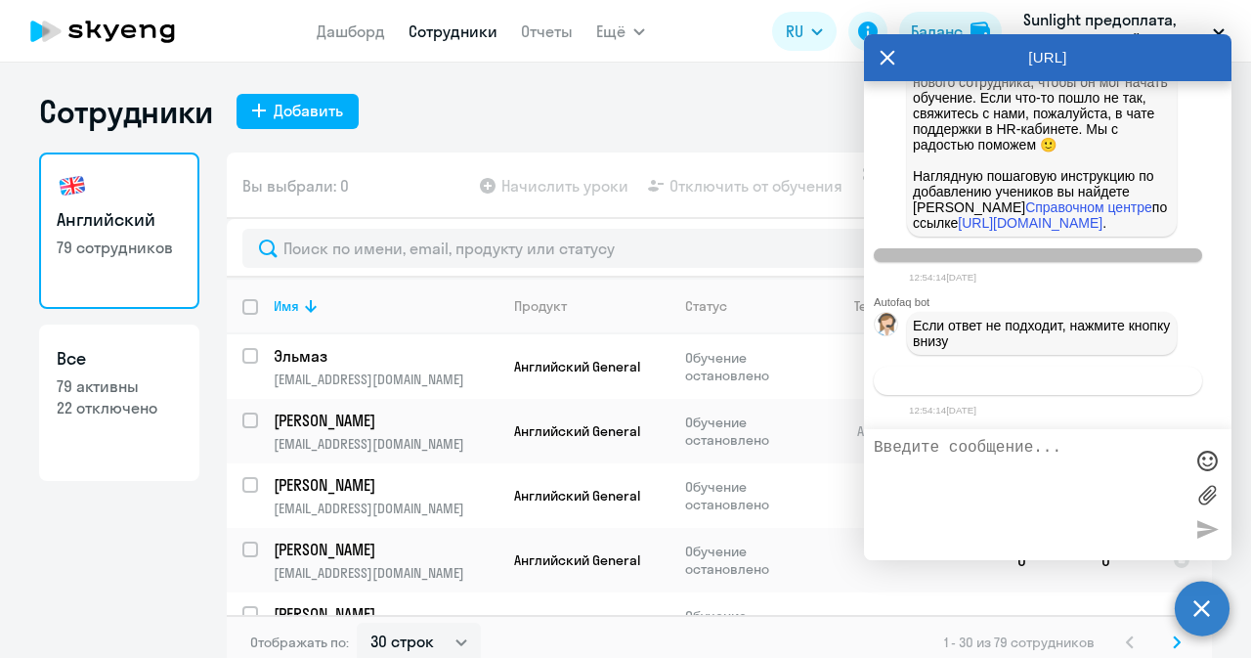
click at [1095, 373] on span "Связаться с менеджером" at bounding box center [1038, 380] width 150 height 15
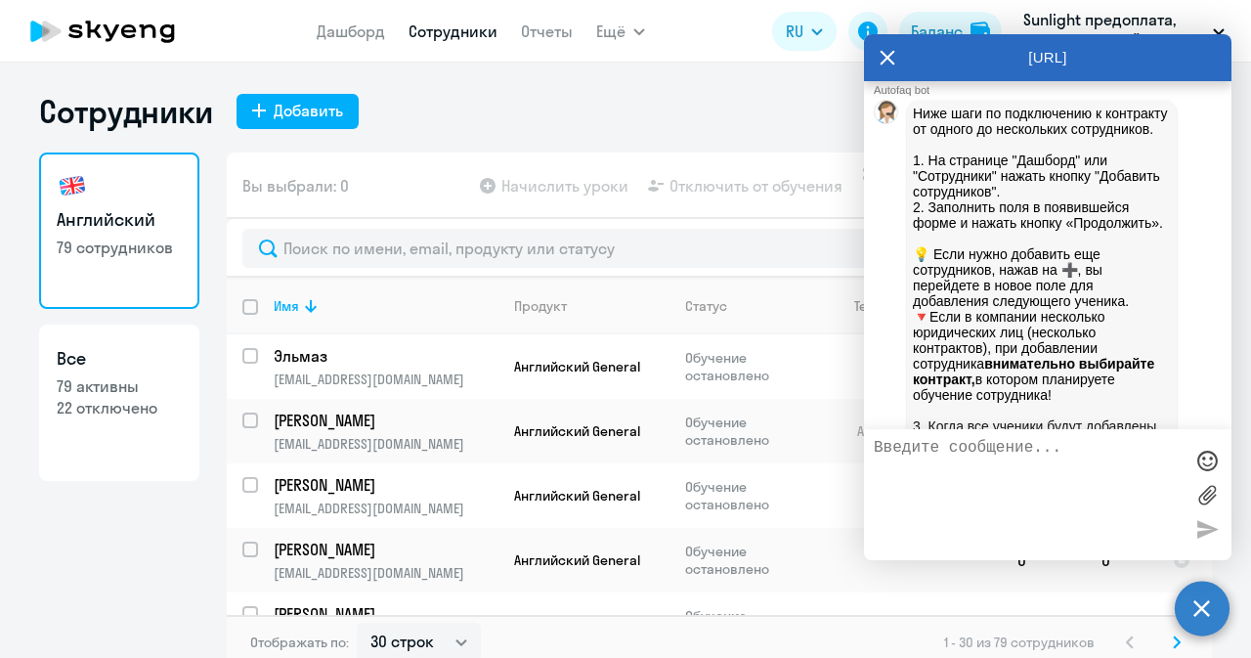
scroll to position [12602, 0]
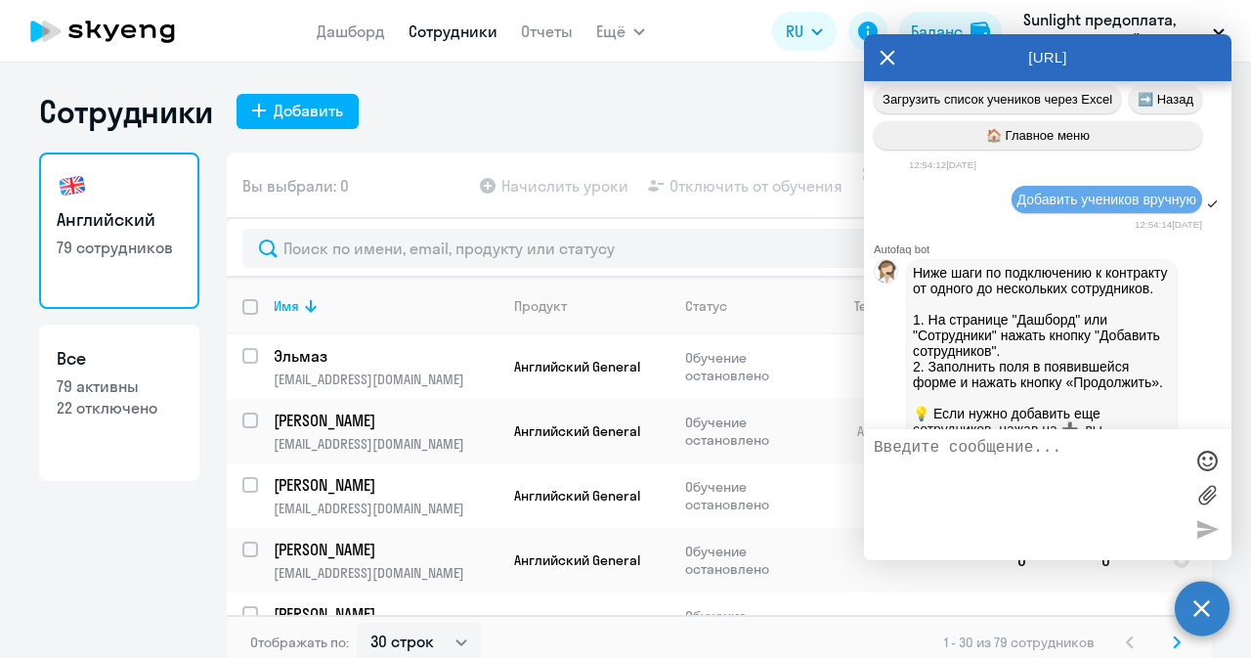
drag, startPoint x: 977, startPoint y: 387, endPoint x: 903, endPoint y: 333, distance: 90.9
copy span "Добрый день Назначили тест сотруднику [PERSON_NAME] не пришла"
click at [959, 469] on textarea at bounding box center [1028, 494] width 309 height 111
paste textarea "Добрый день Назначили тест сотруднику [PERSON_NAME] не пришла"
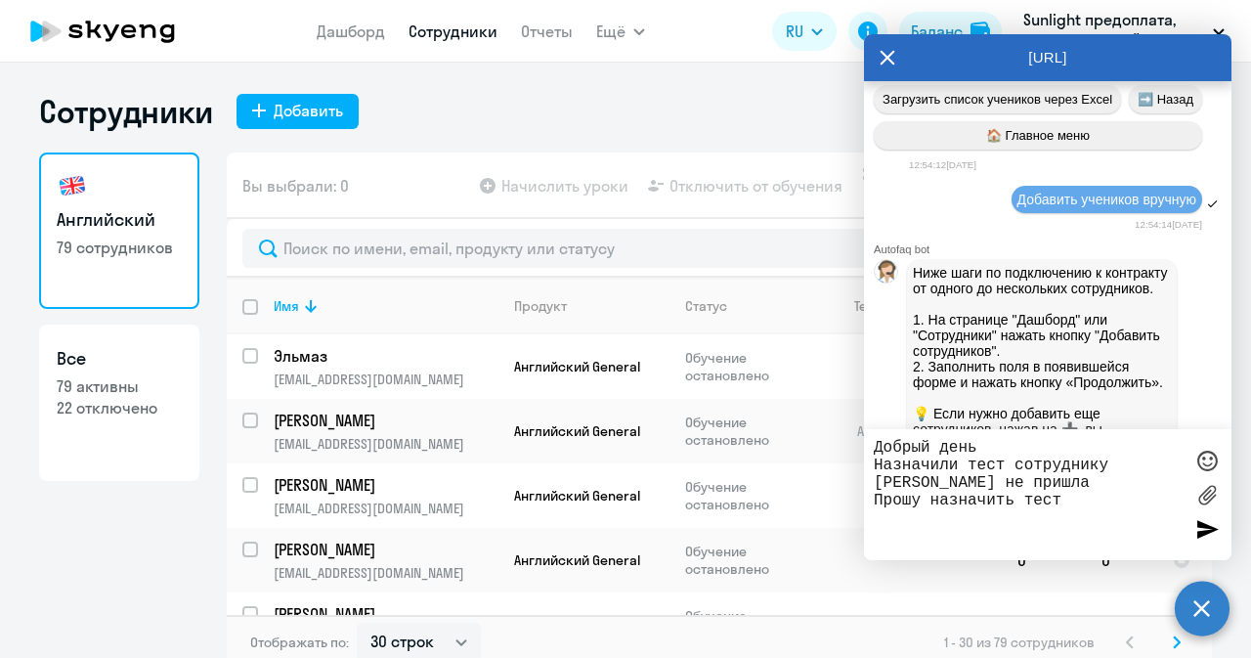
type textarea "Добрый день Назначили тест сотруднику [PERSON_NAME] не пришла Прошу назначить т…"
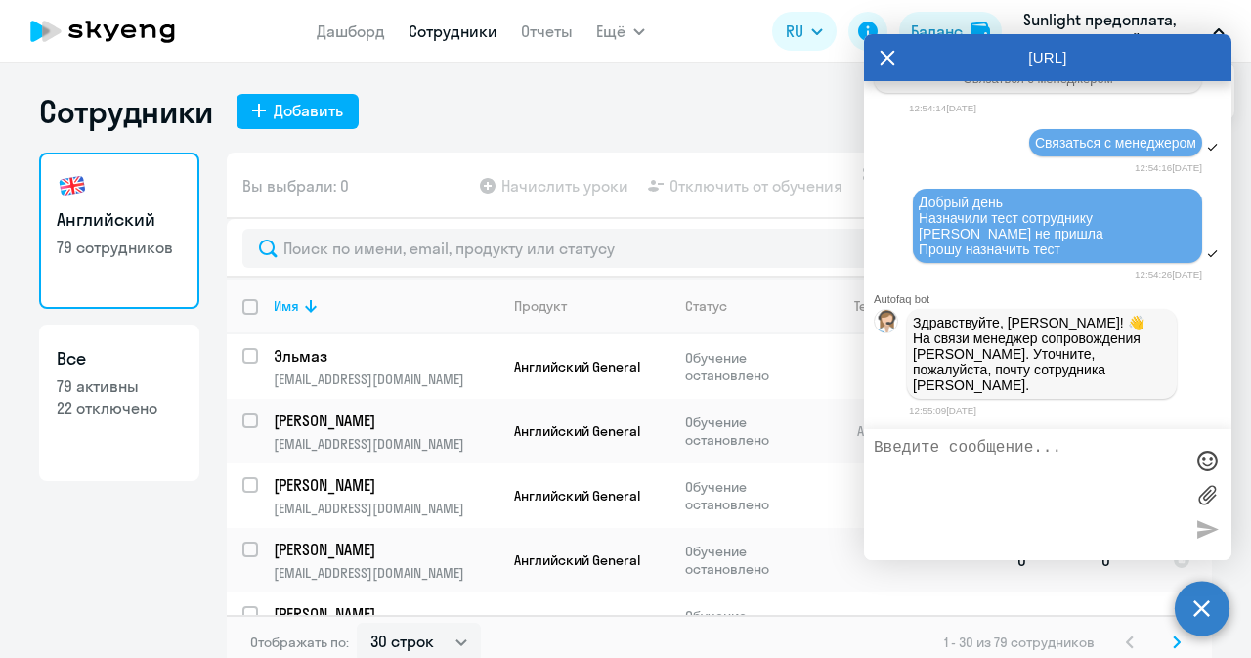
scroll to position [14803, 0]
click at [891, 52] on icon at bounding box center [888, 57] width 16 height 47
